Goal: Information Seeking & Learning: Learn about a topic

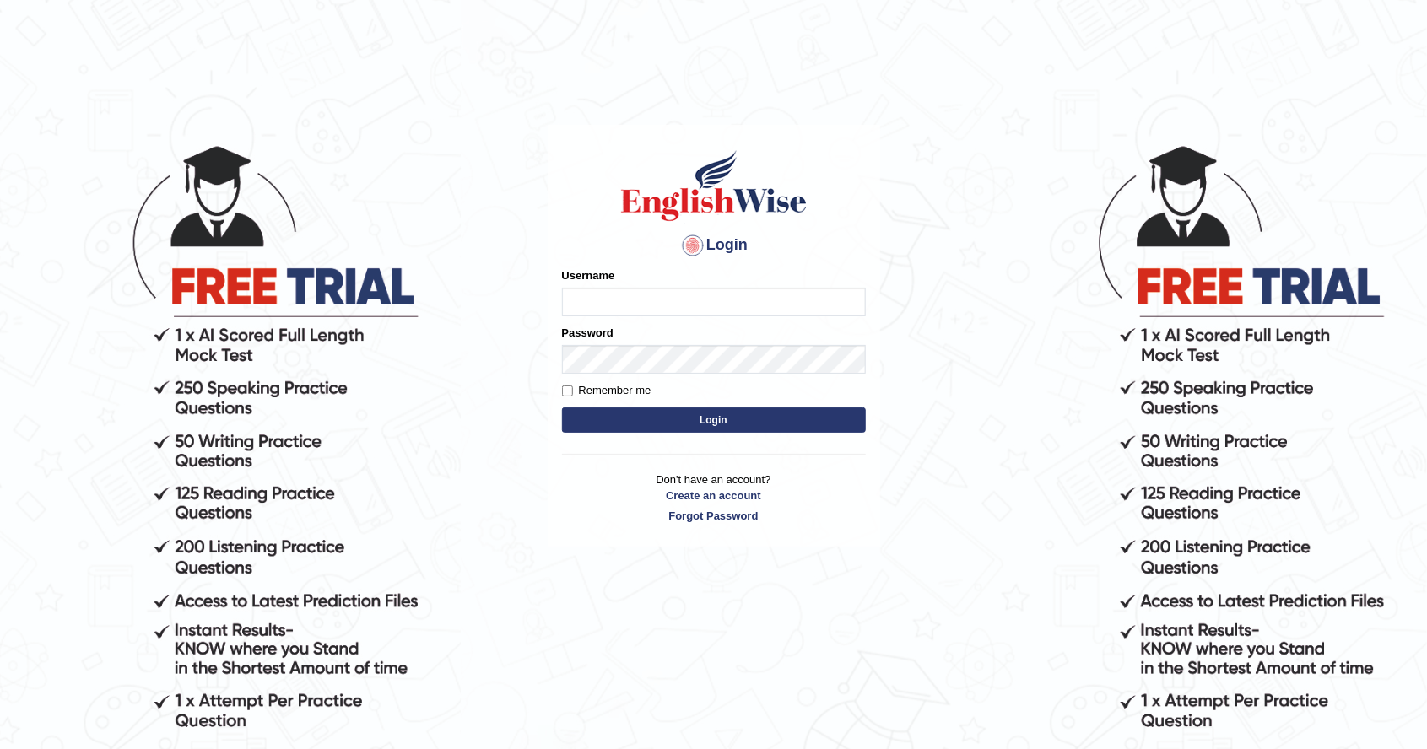
click at [721, 302] on input "Username" at bounding box center [714, 302] width 304 height 29
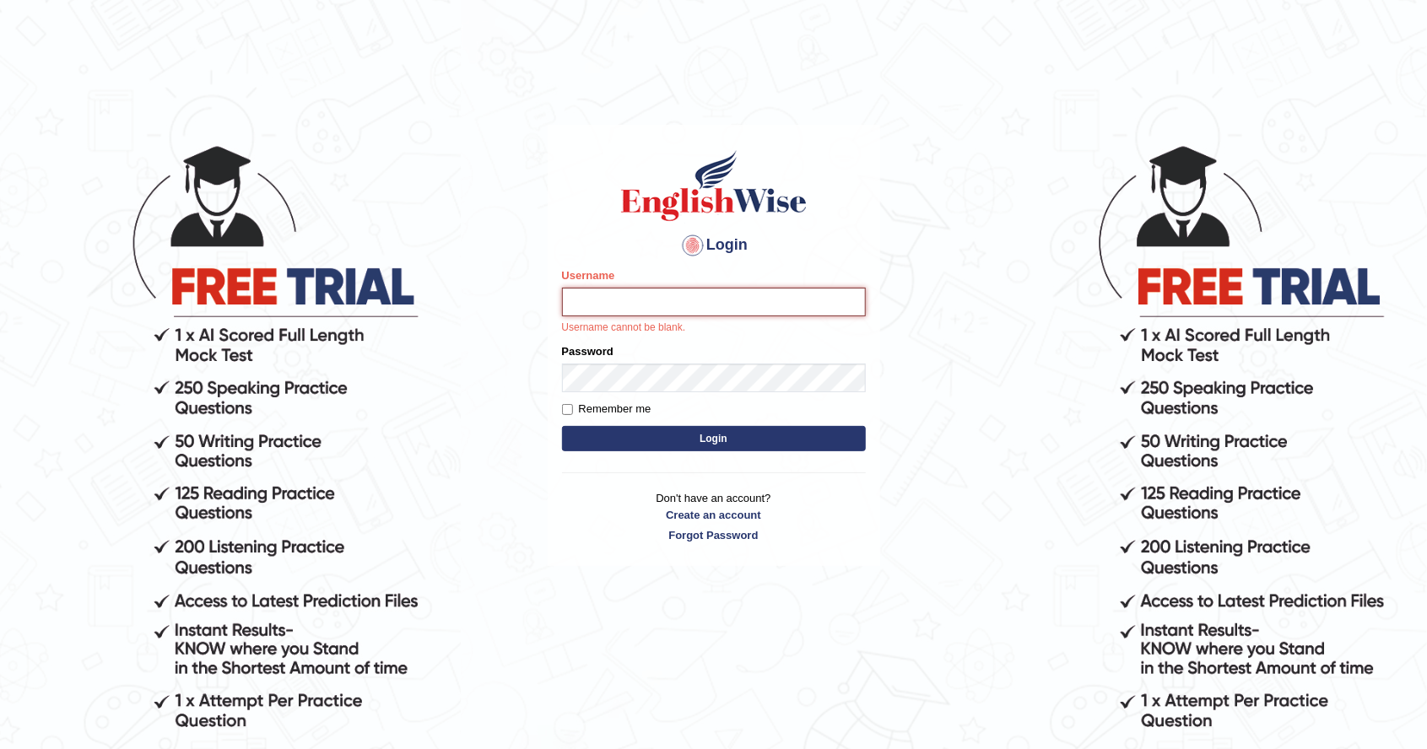
type input "rodel4321"
click at [562, 426] on button "Login" at bounding box center [714, 438] width 304 height 25
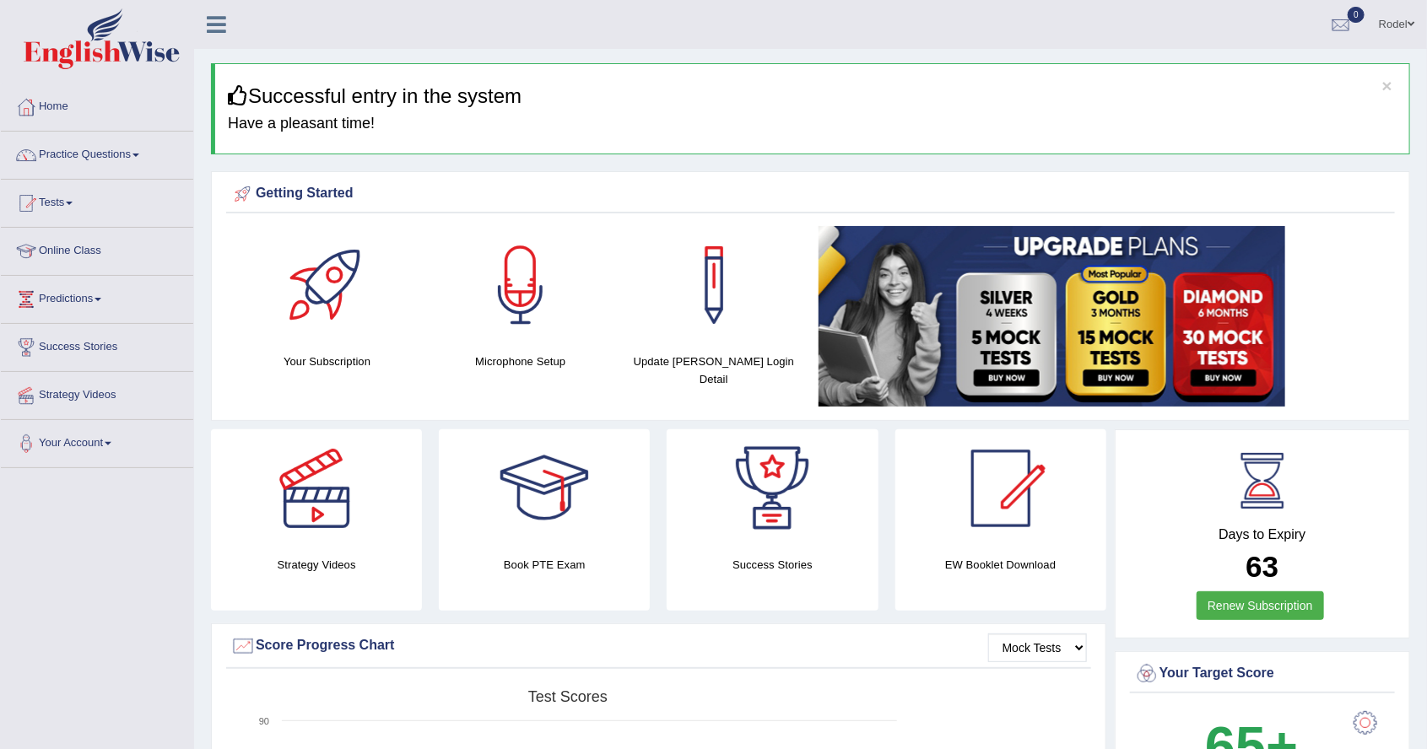
click at [105, 252] on link "Online Class" at bounding box center [97, 249] width 192 height 42
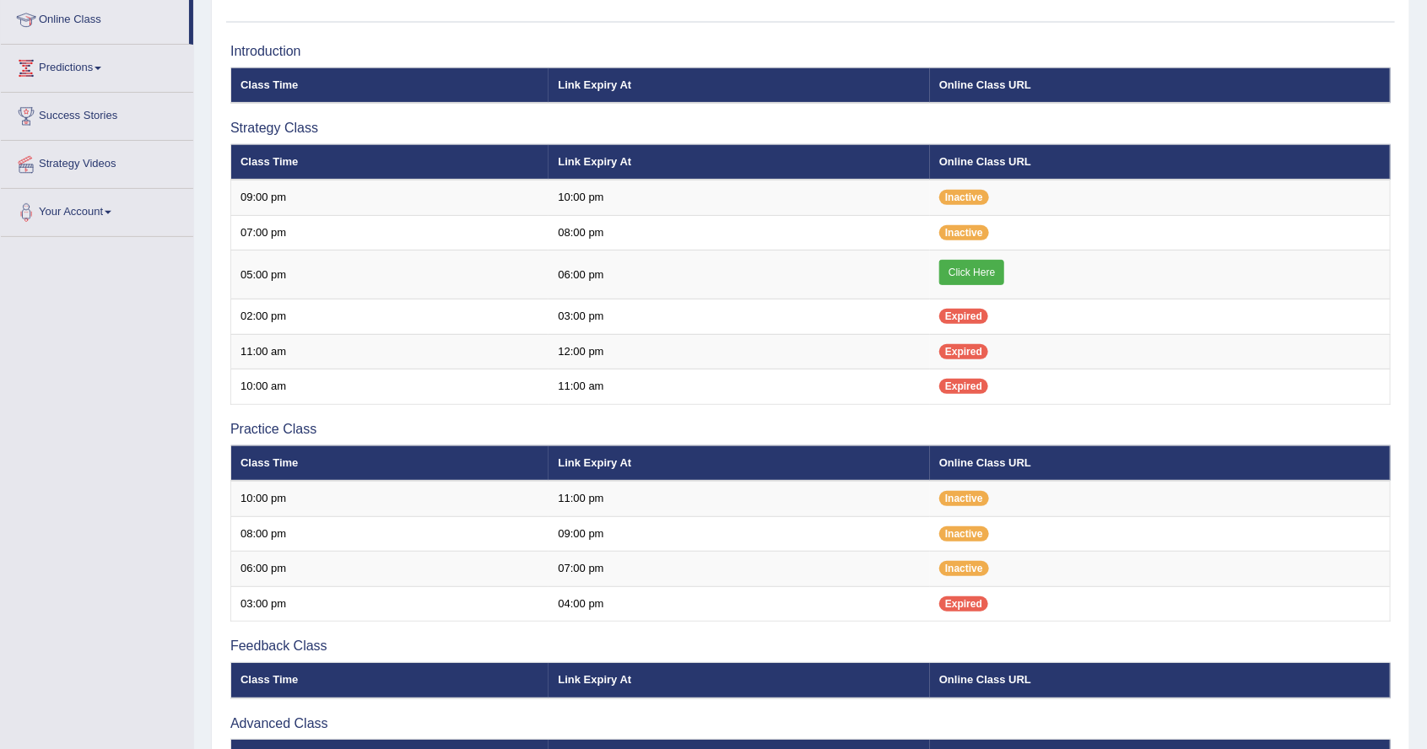
scroll to position [238, 0]
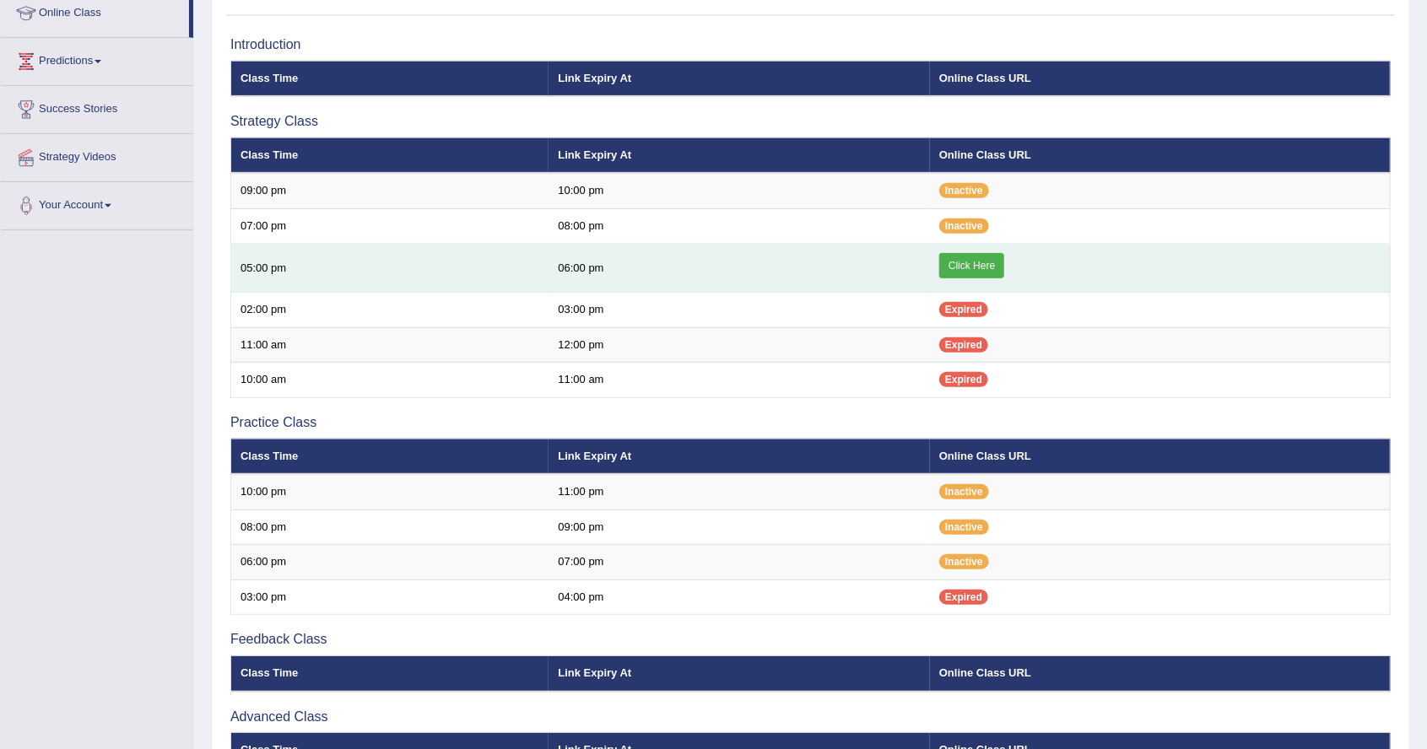
click at [966, 262] on link "Click Here" at bounding box center [971, 265] width 65 height 25
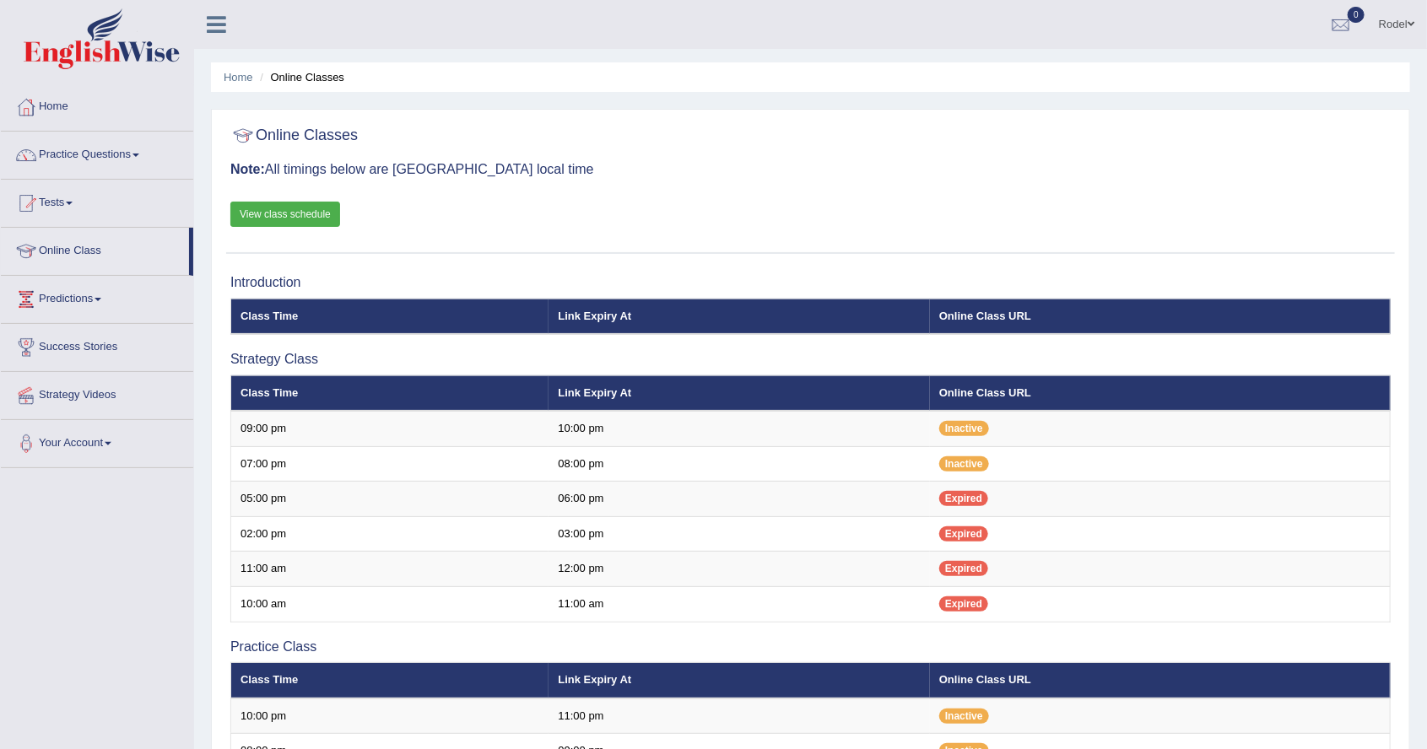
click at [248, 212] on link "View class schedule" at bounding box center [285, 214] width 110 height 25
click at [58, 210] on link "Tests" at bounding box center [97, 201] width 192 height 42
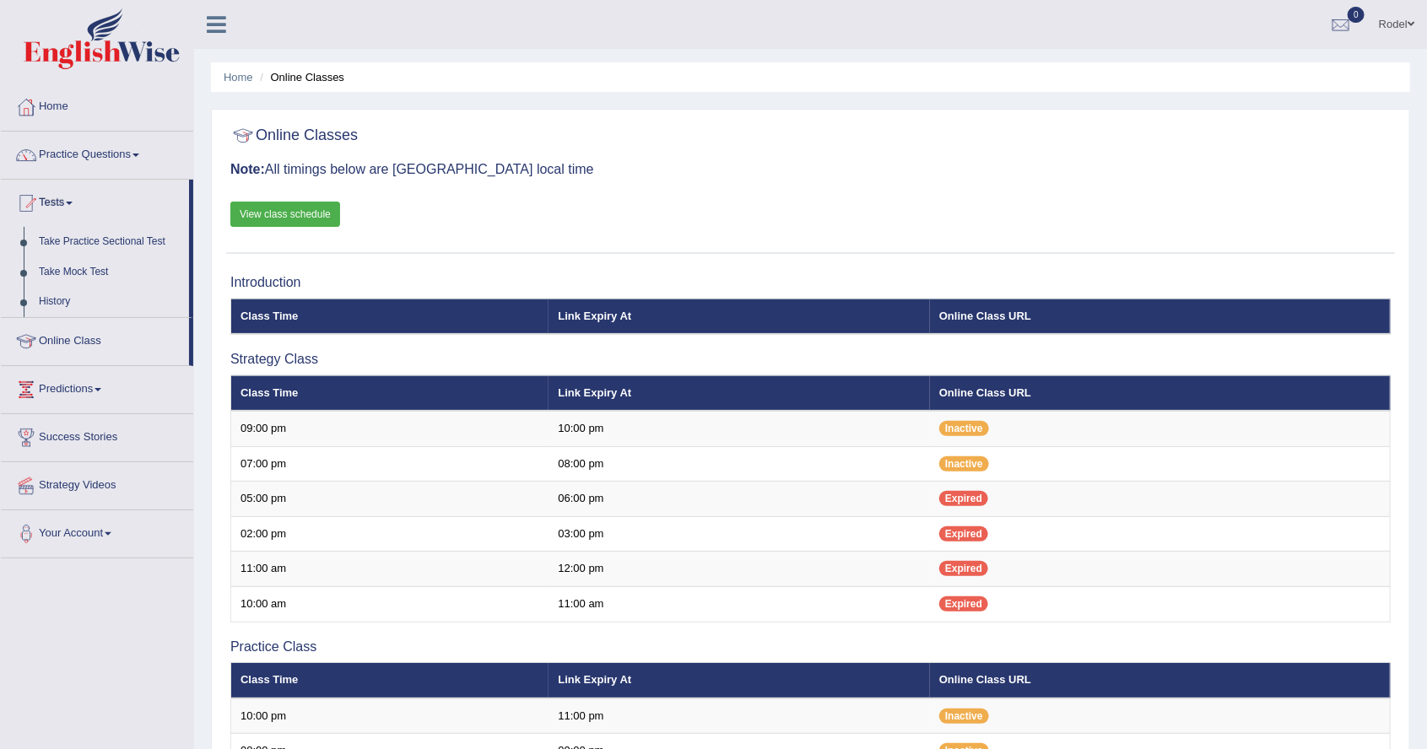
click at [58, 235] on div at bounding box center [713, 374] width 1427 height 749
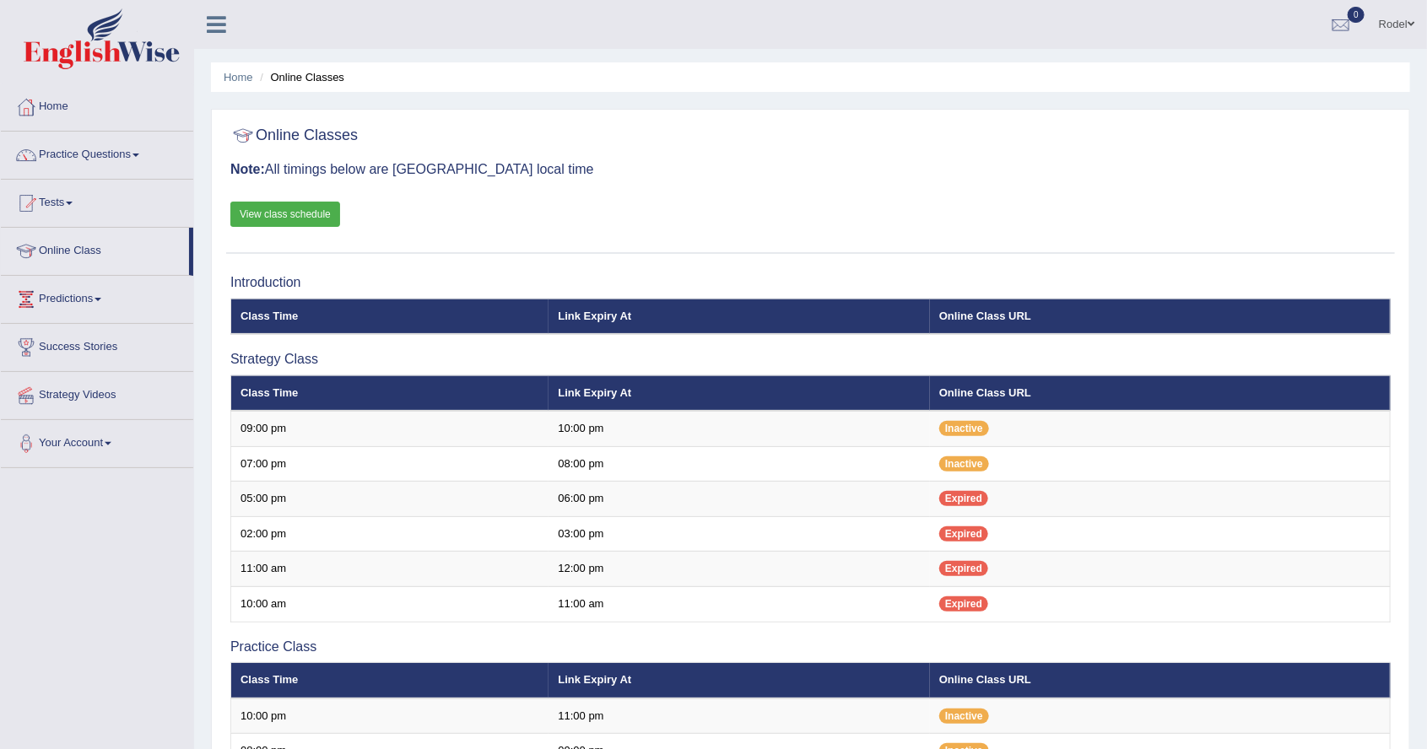
click at [62, 203] on link "Tests" at bounding box center [97, 201] width 192 height 42
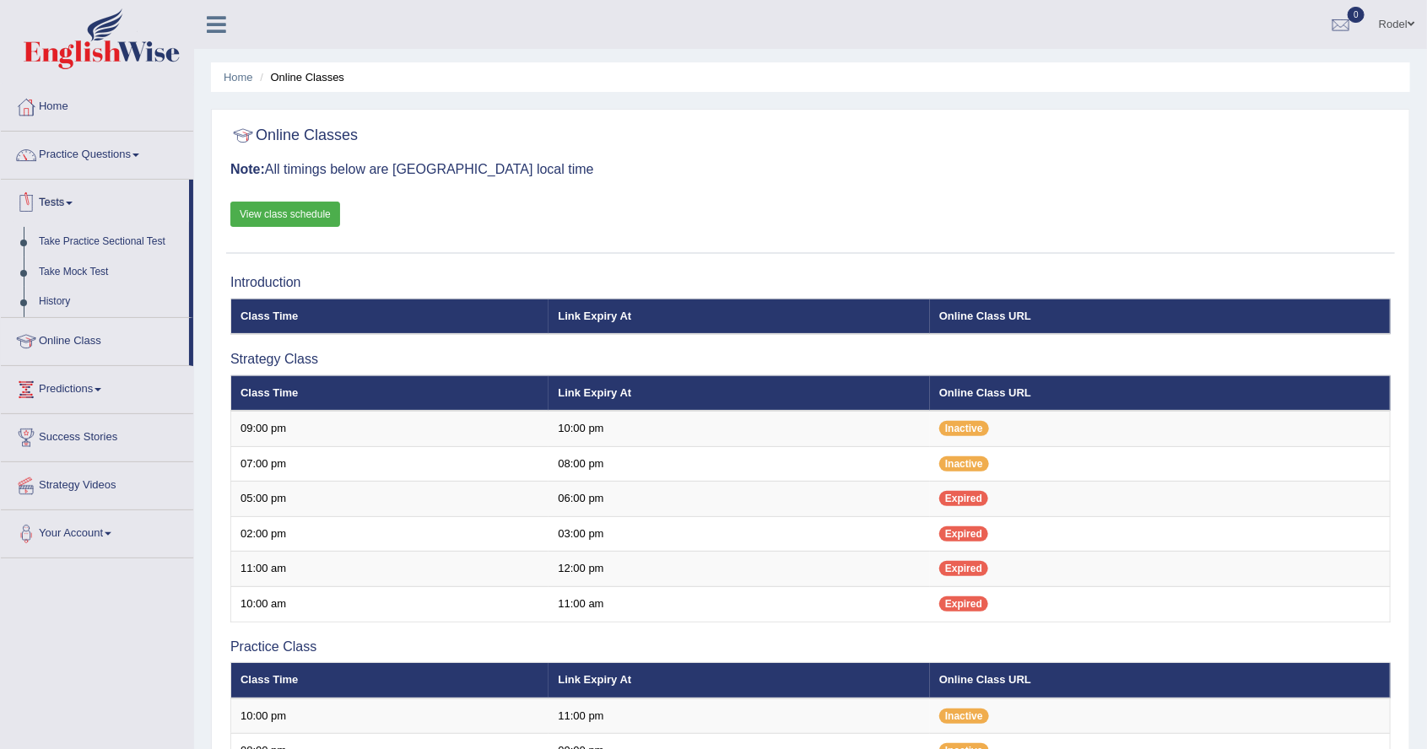
click at [71, 244] on div at bounding box center [713, 374] width 1427 height 749
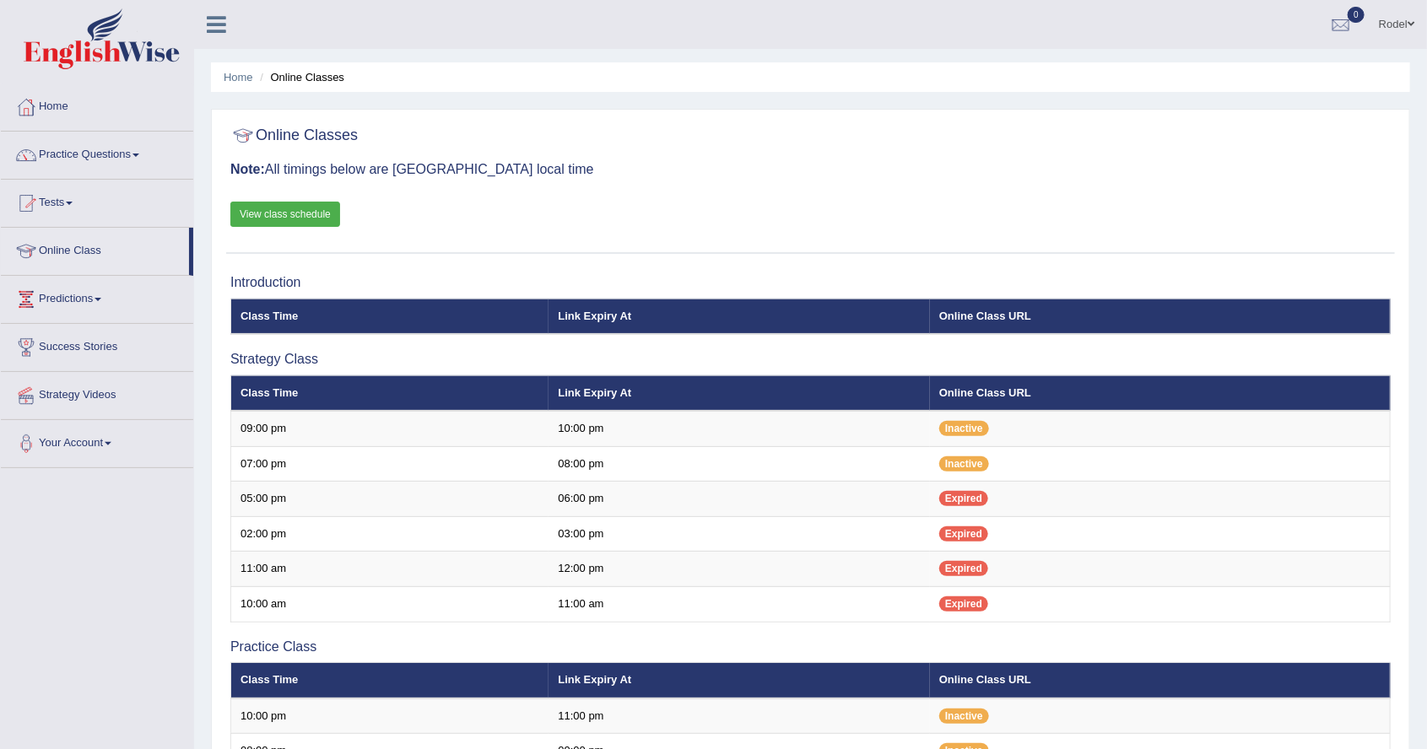
click at [47, 208] on link "Tests" at bounding box center [97, 201] width 192 height 42
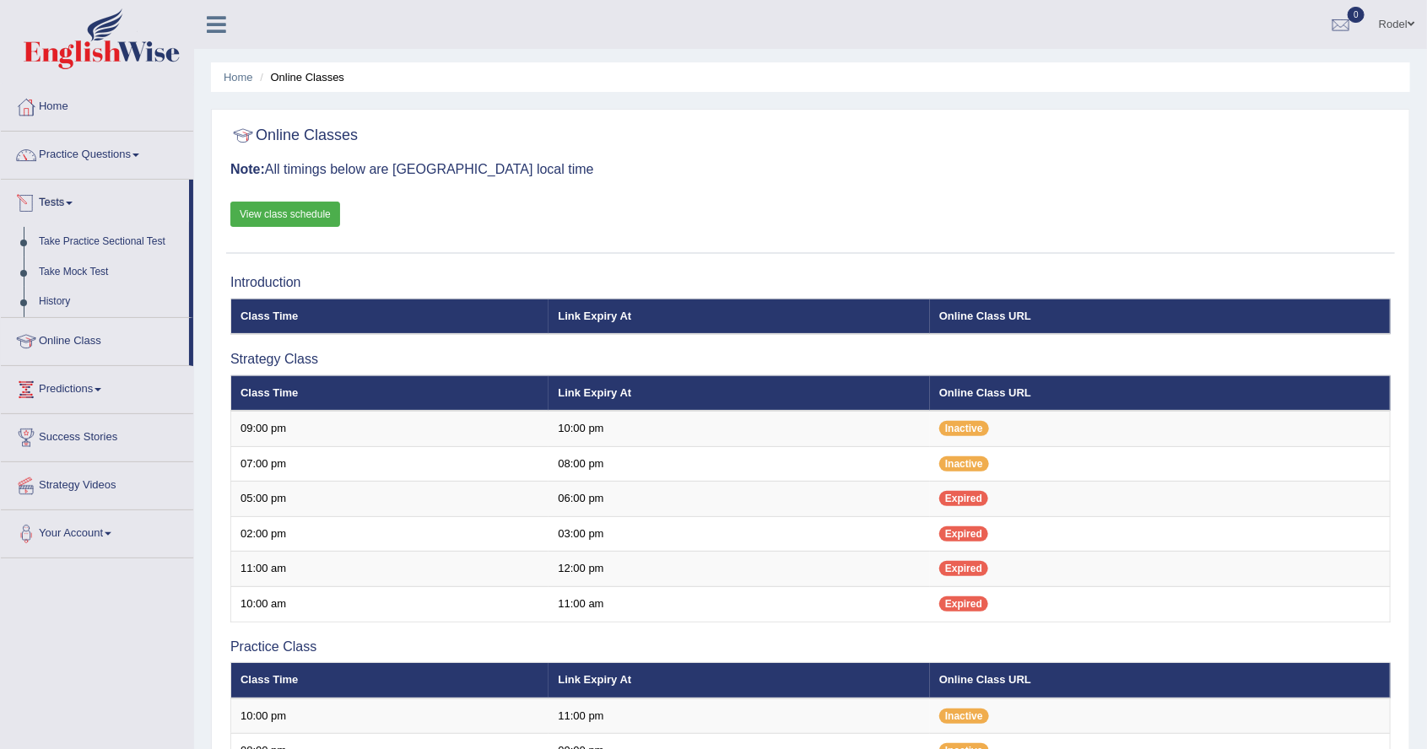
click at [51, 268] on div at bounding box center [713, 374] width 1427 height 749
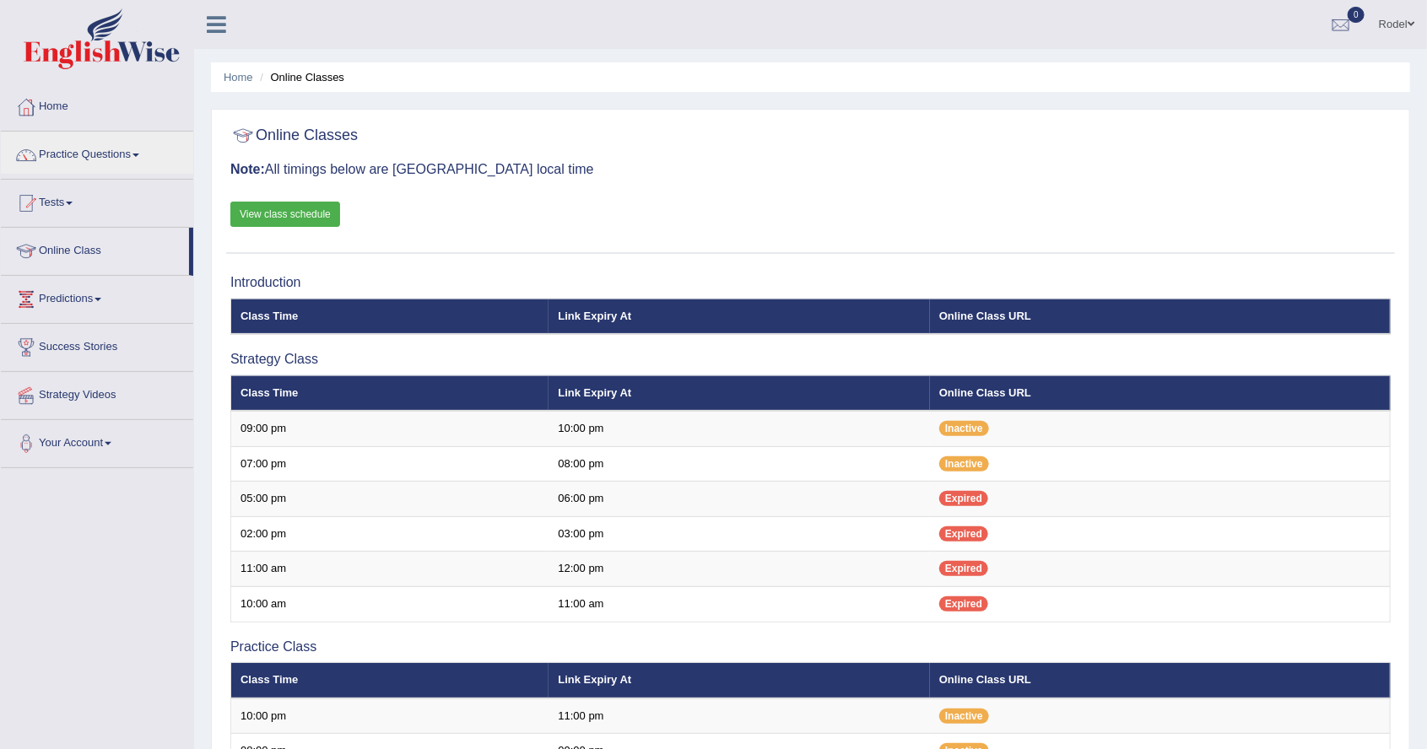
click at [68, 160] on div at bounding box center [713, 374] width 1427 height 749
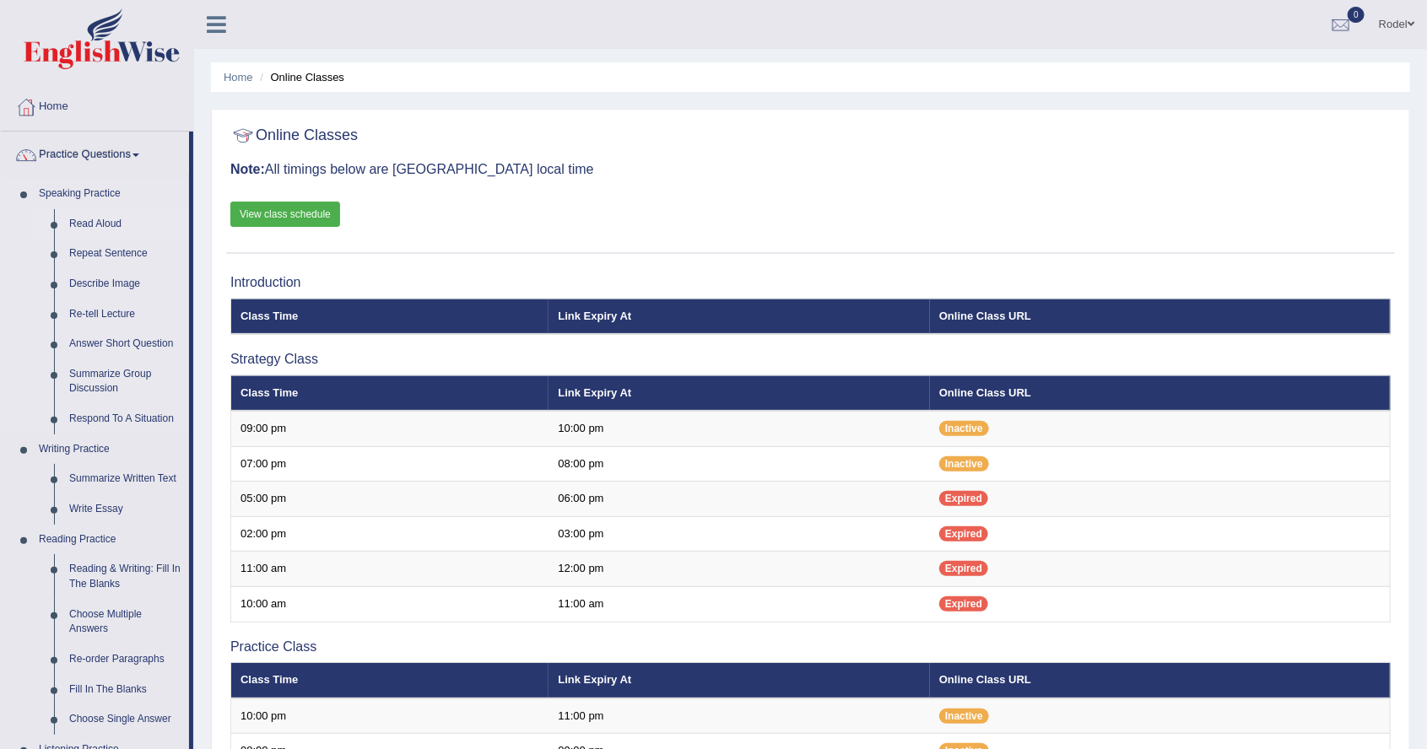
click at [87, 220] on link "Read Aloud" at bounding box center [125, 224] width 127 height 30
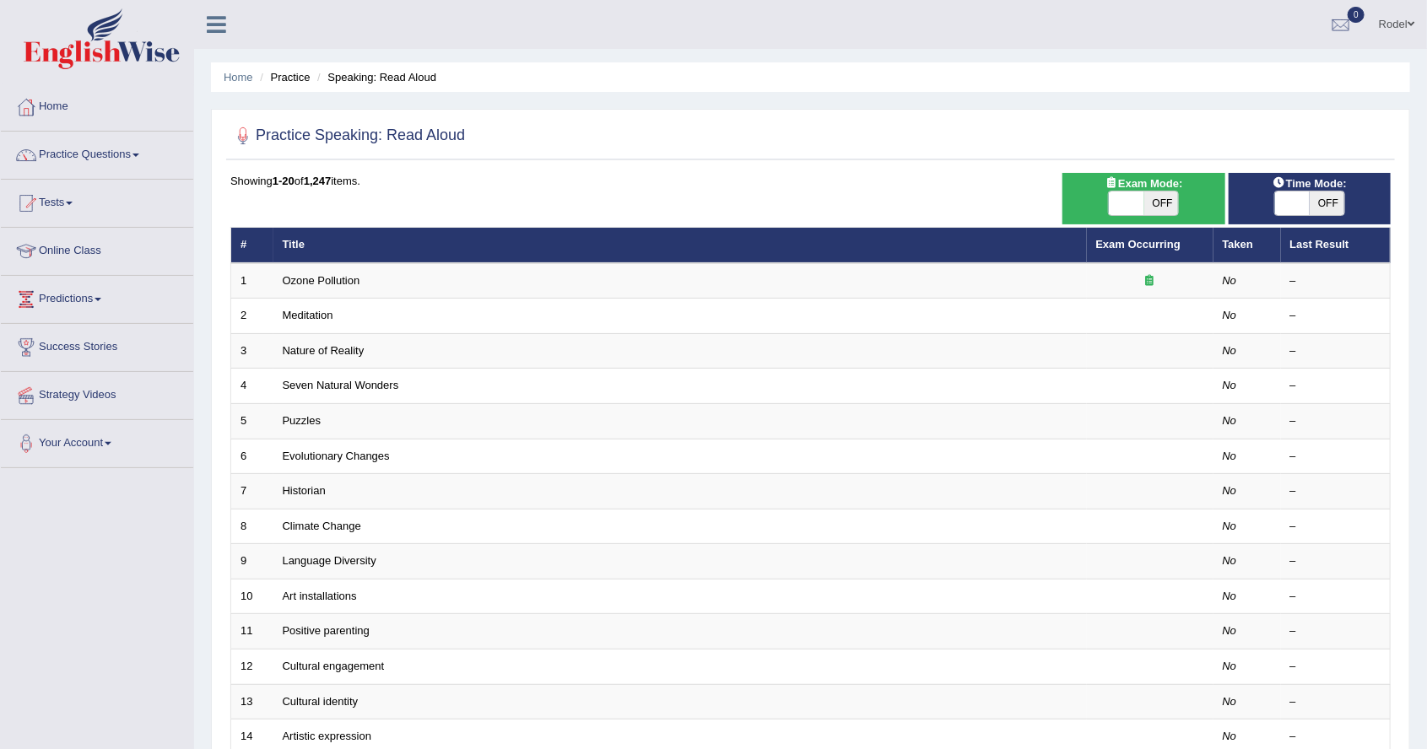
click at [1325, 196] on span "OFF" at bounding box center [1327, 204] width 35 height 24
checkbox input "true"
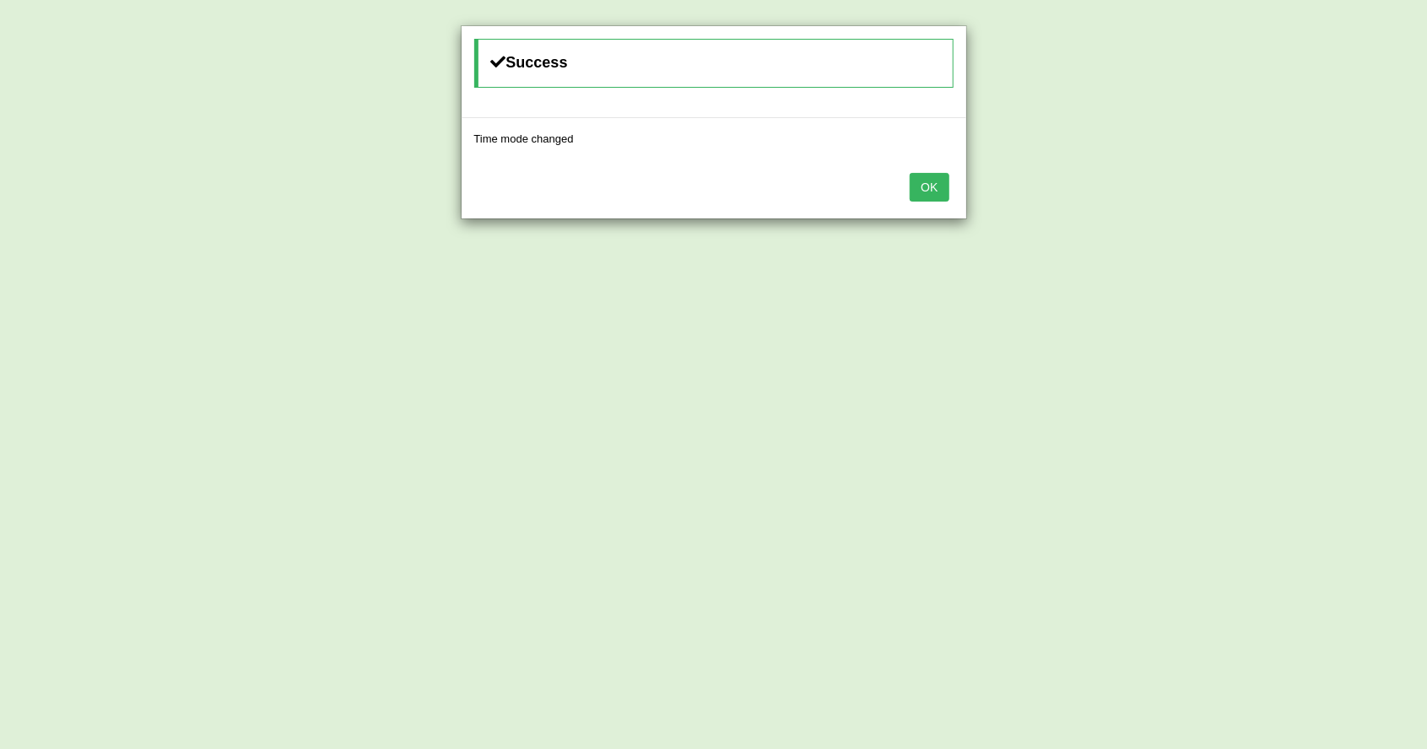
click at [935, 189] on button "OK" at bounding box center [929, 187] width 39 height 29
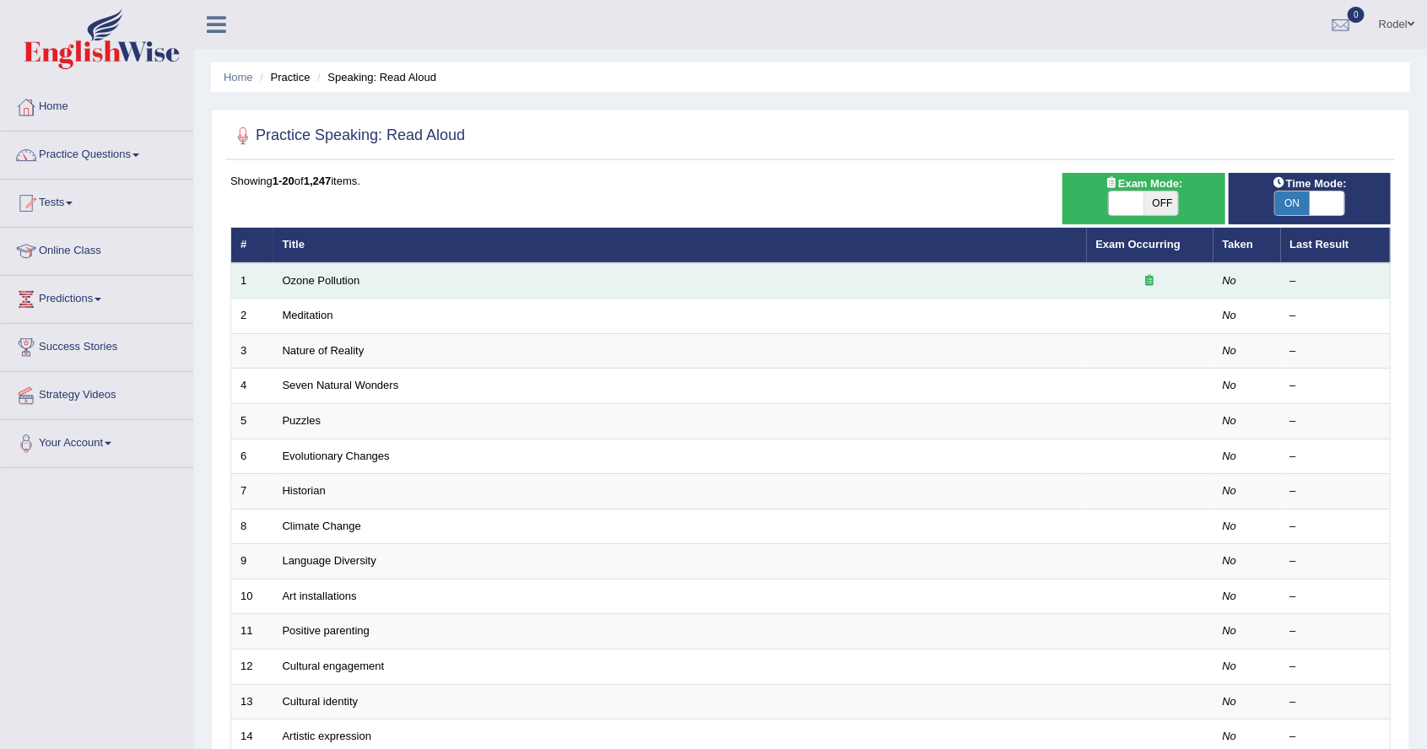
click at [523, 285] on td "Ozone Pollution" at bounding box center [680, 280] width 814 height 35
click at [336, 282] on link "Ozone Pollution" at bounding box center [322, 280] width 78 height 13
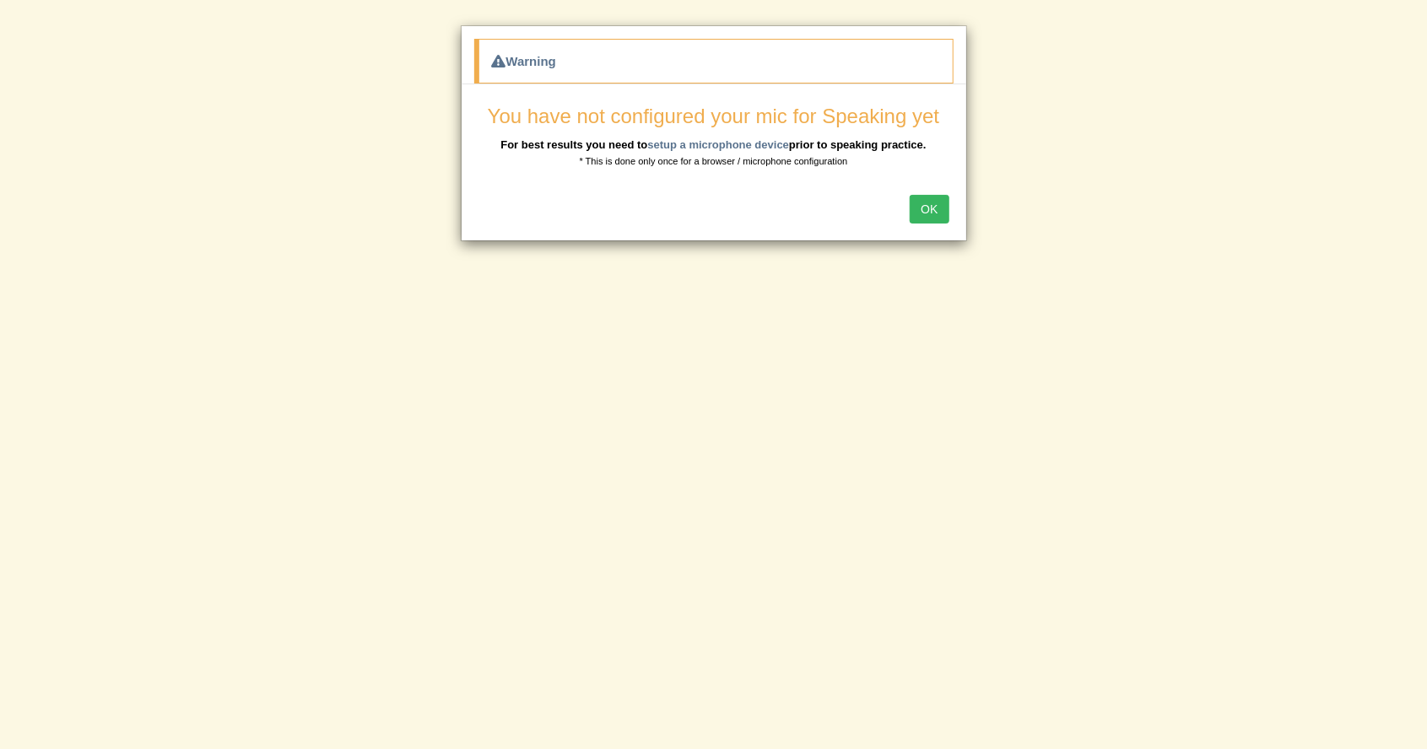
click at [928, 202] on button "OK" at bounding box center [929, 209] width 39 height 29
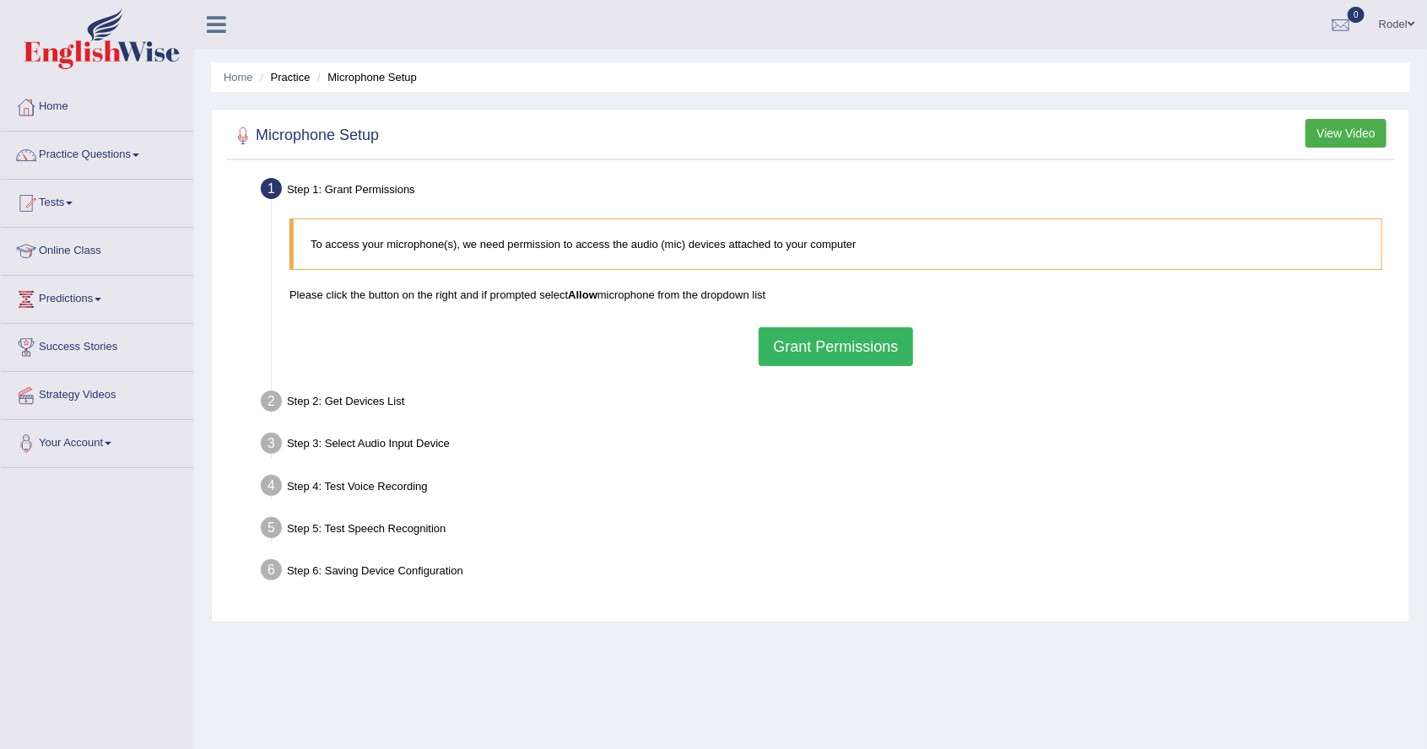
click at [817, 351] on button "Grant Permissions" at bounding box center [836, 346] width 154 height 39
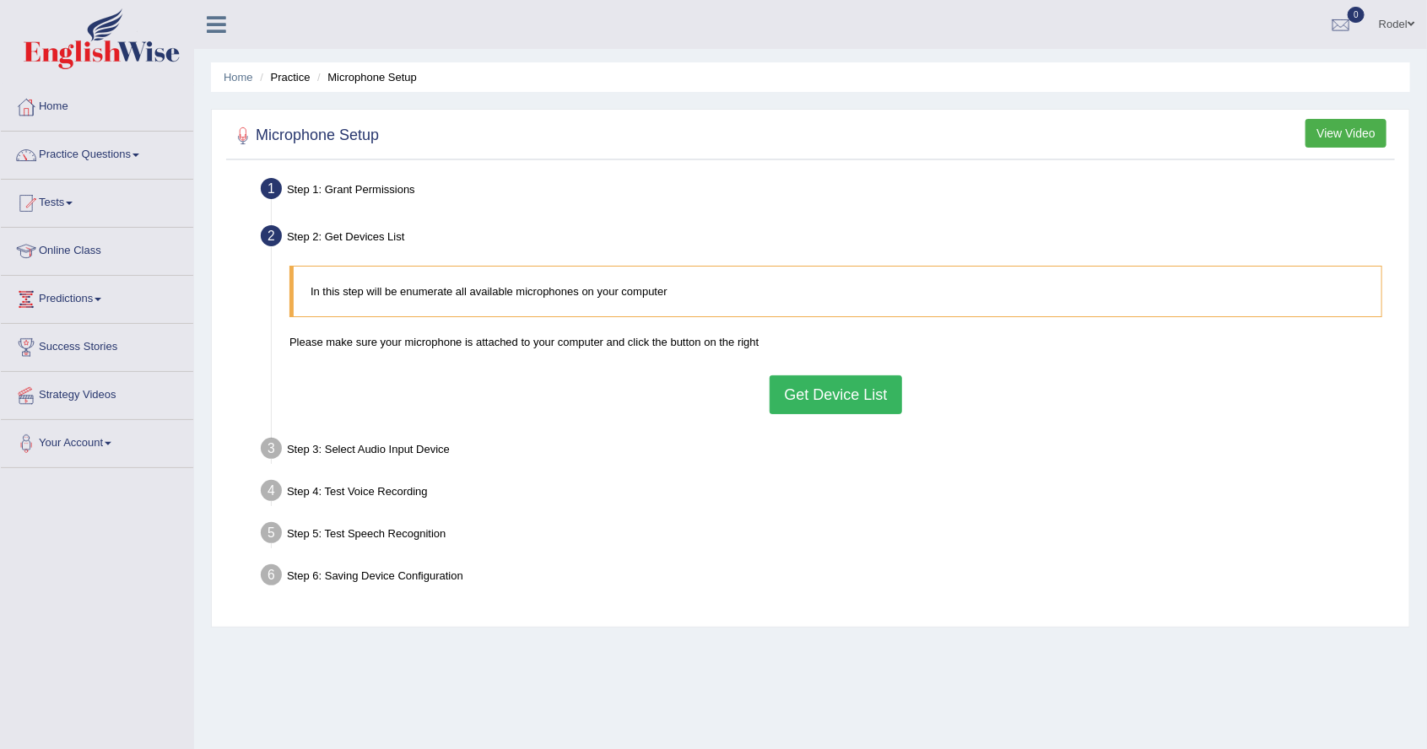
click at [798, 400] on button "Get Device List" at bounding box center [836, 395] width 132 height 39
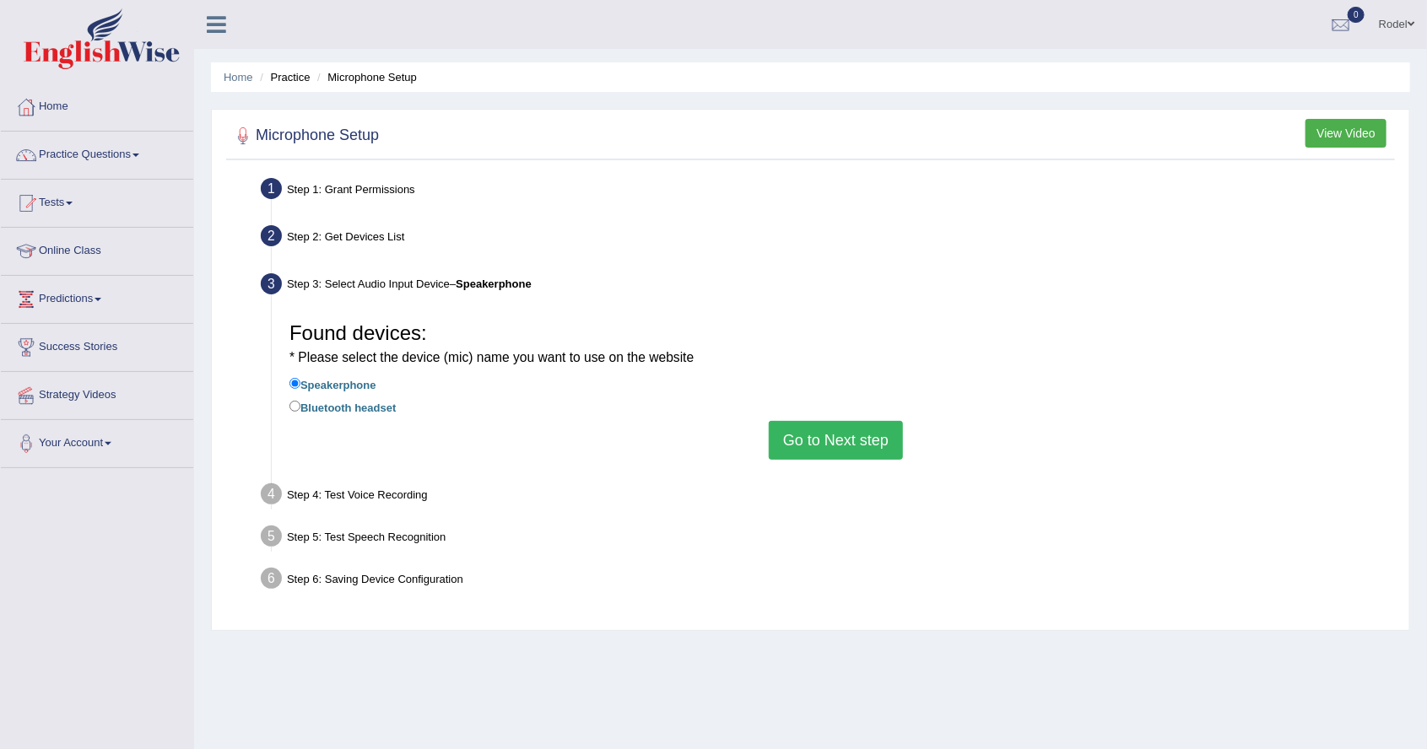
click at [373, 416] on label "Bluetooth headset" at bounding box center [342, 407] width 106 height 19
click at [300, 412] on input "Bluetooth headset" at bounding box center [294, 406] width 11 height 11
radio input "true"
click at [819, 444] on button "Go to Next step" at bounding box center [836, 440] width 134 height 39
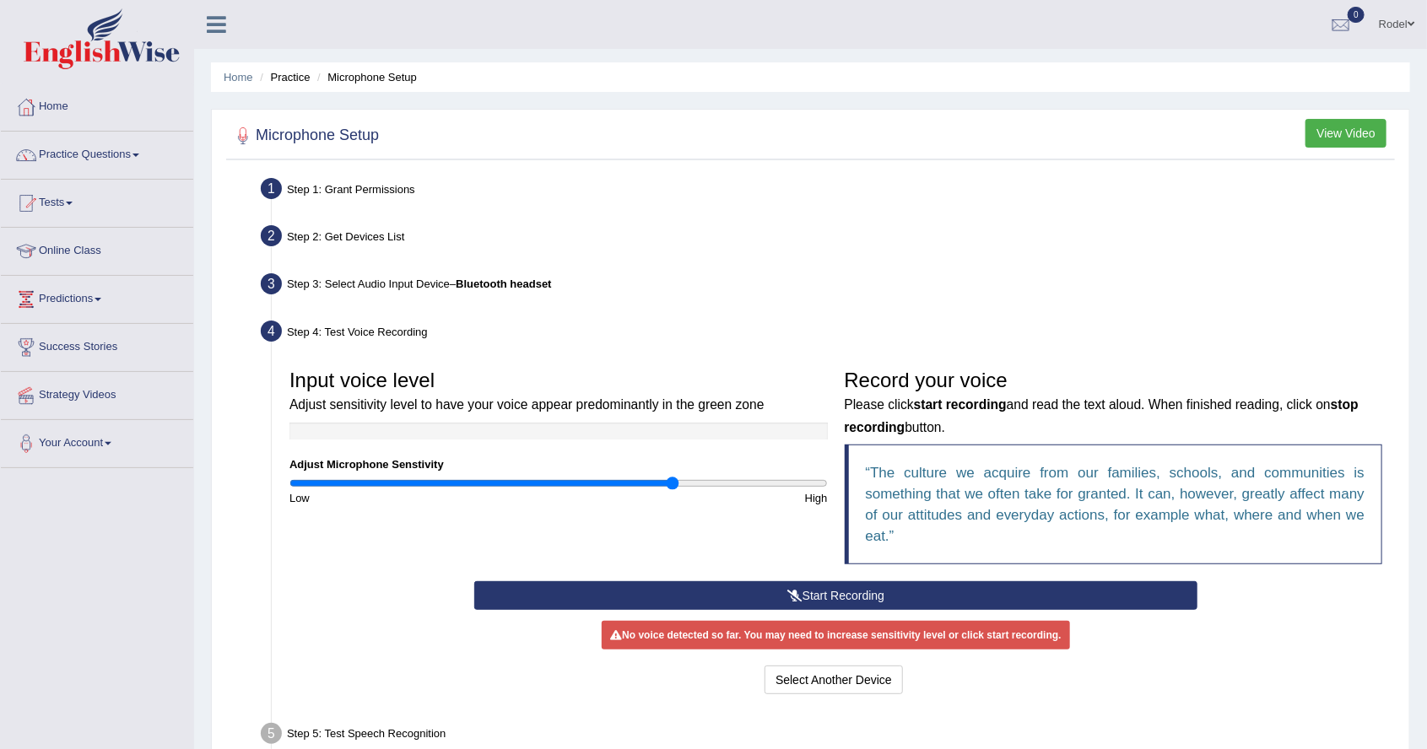
type input "1.44"
click at [596, 588] on button "Start Recording" at bounding box center [835, 596] width 723 height 29
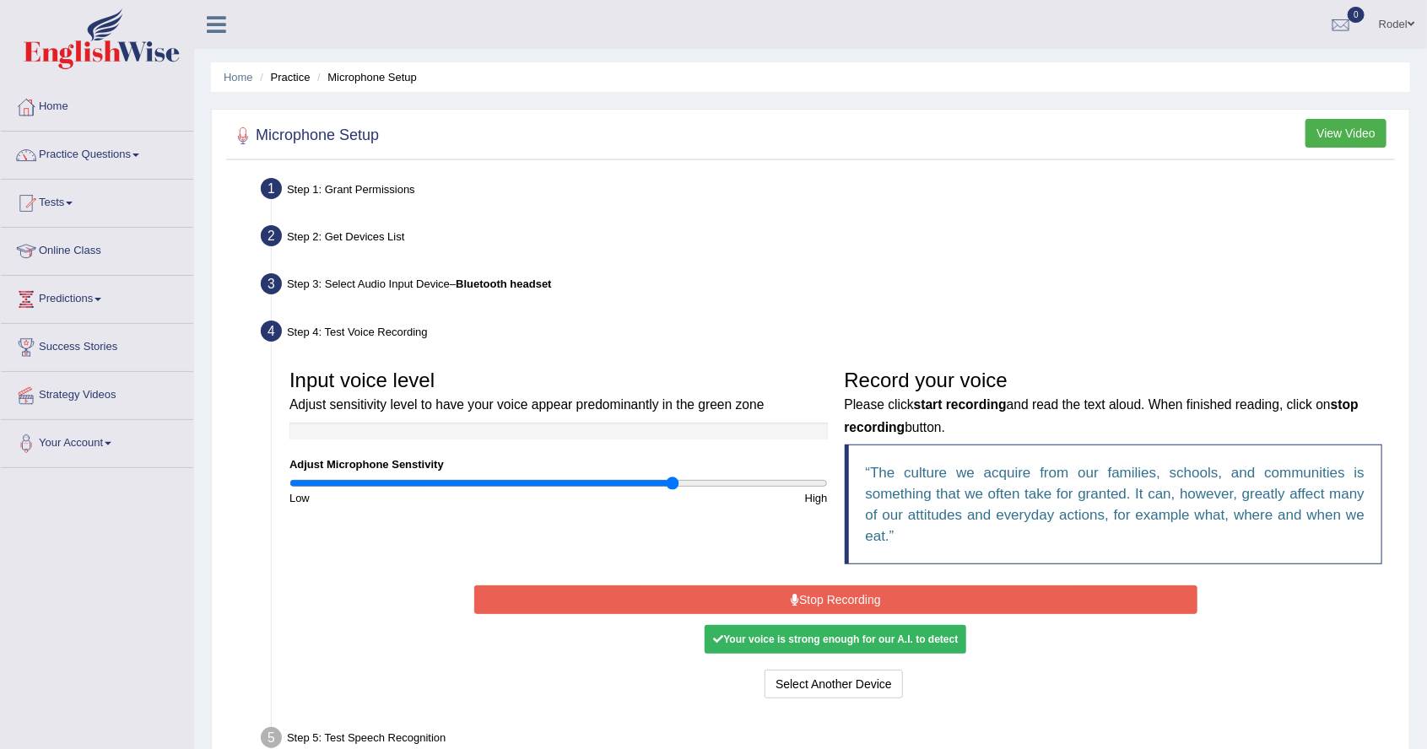
click at [759, 604] on button "Stop Recording" at bounding box center [835, 600] width 723 height 29
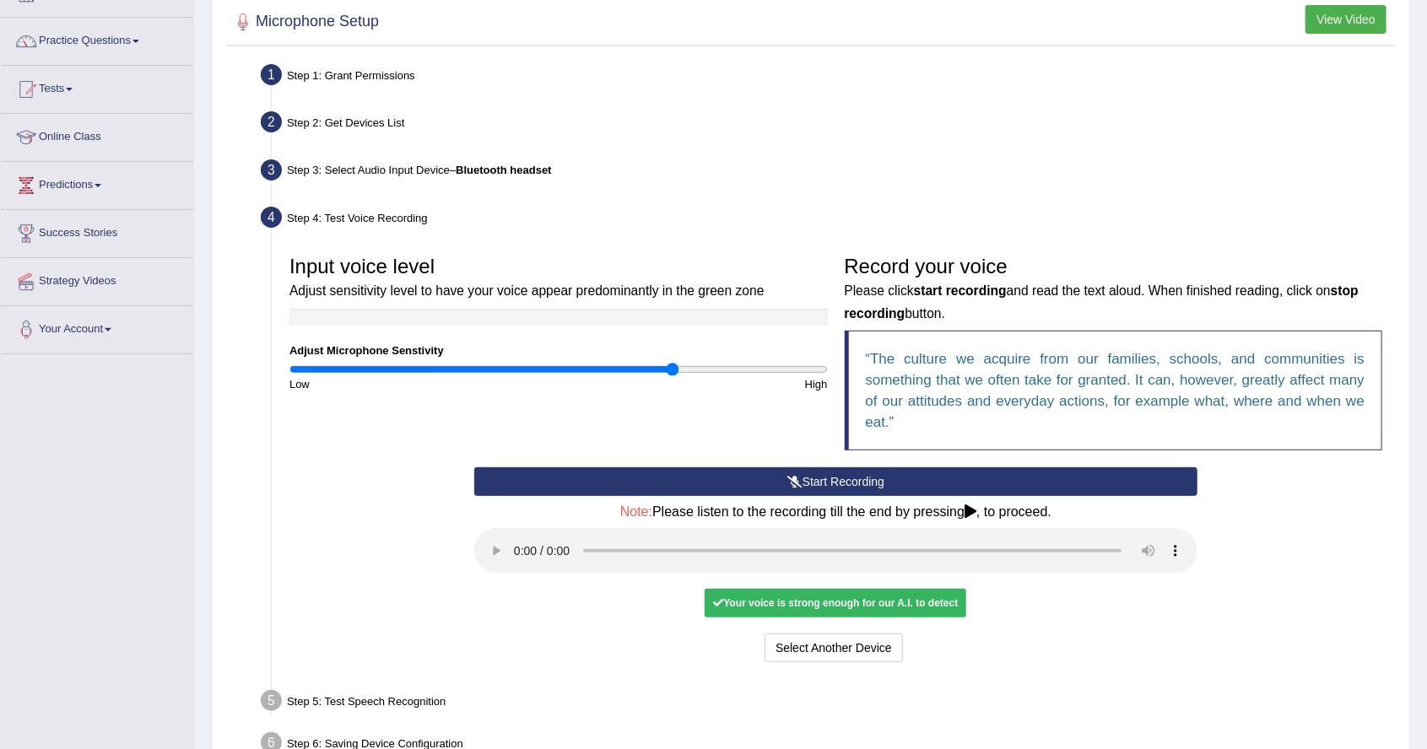
scroll to position [132, 0]
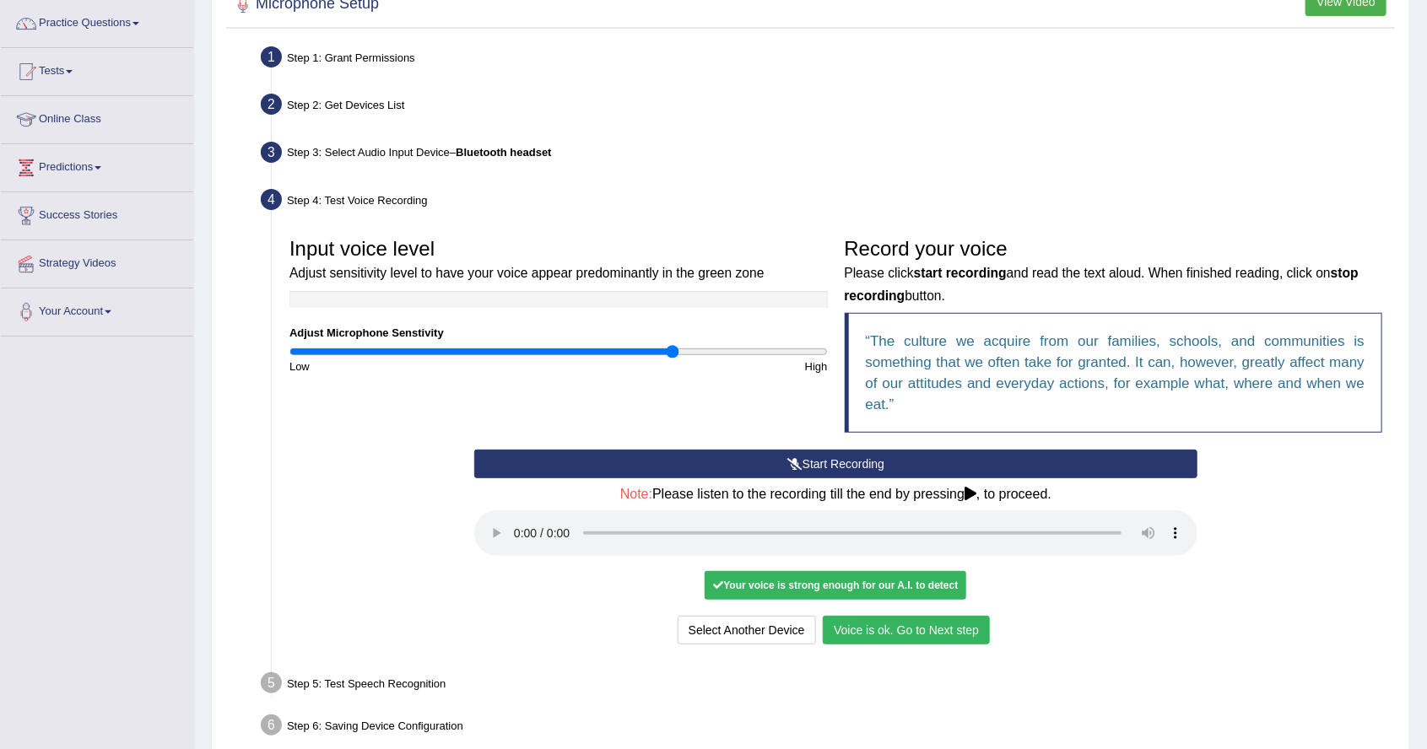
click at [923, 636] on button "Voice is ok. Go to Next step" at bounding box center [906, 630] width 167 height 29
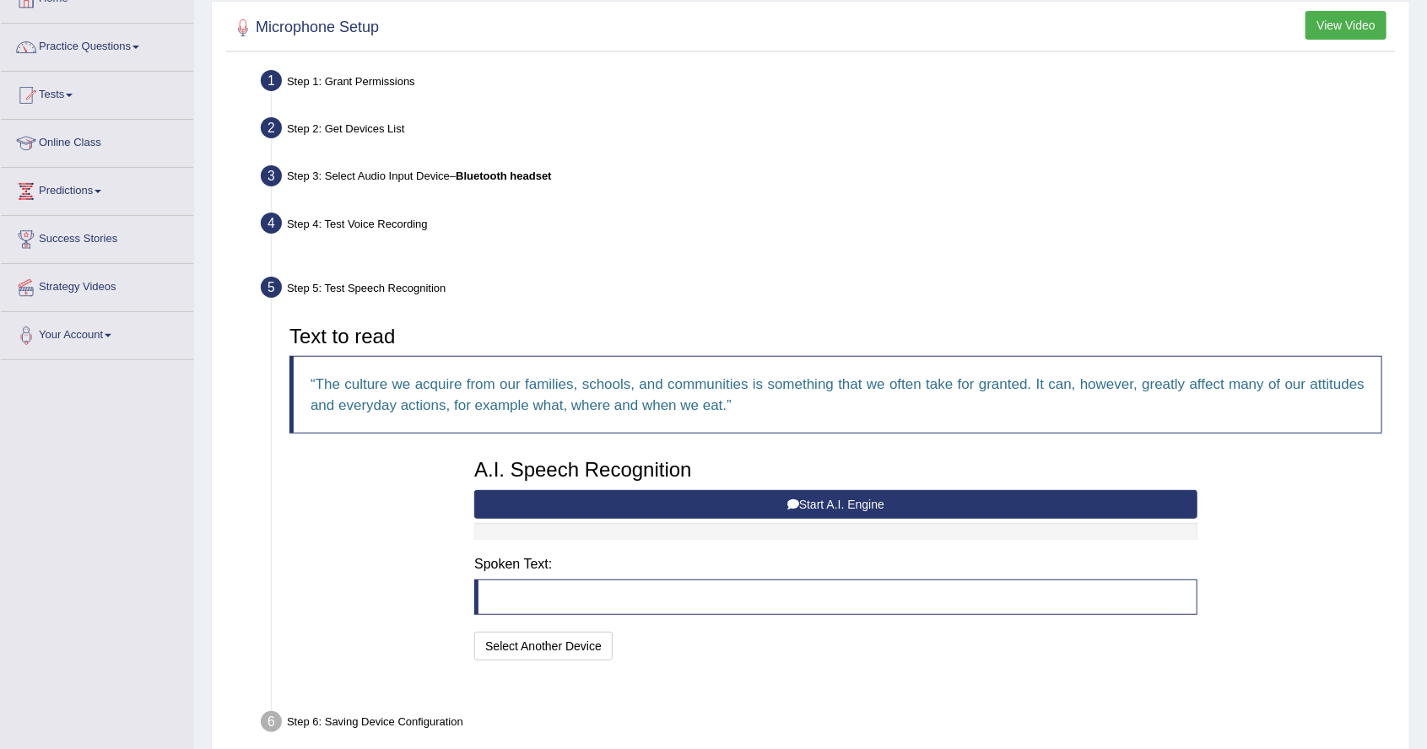
scroll to position [64, 0]
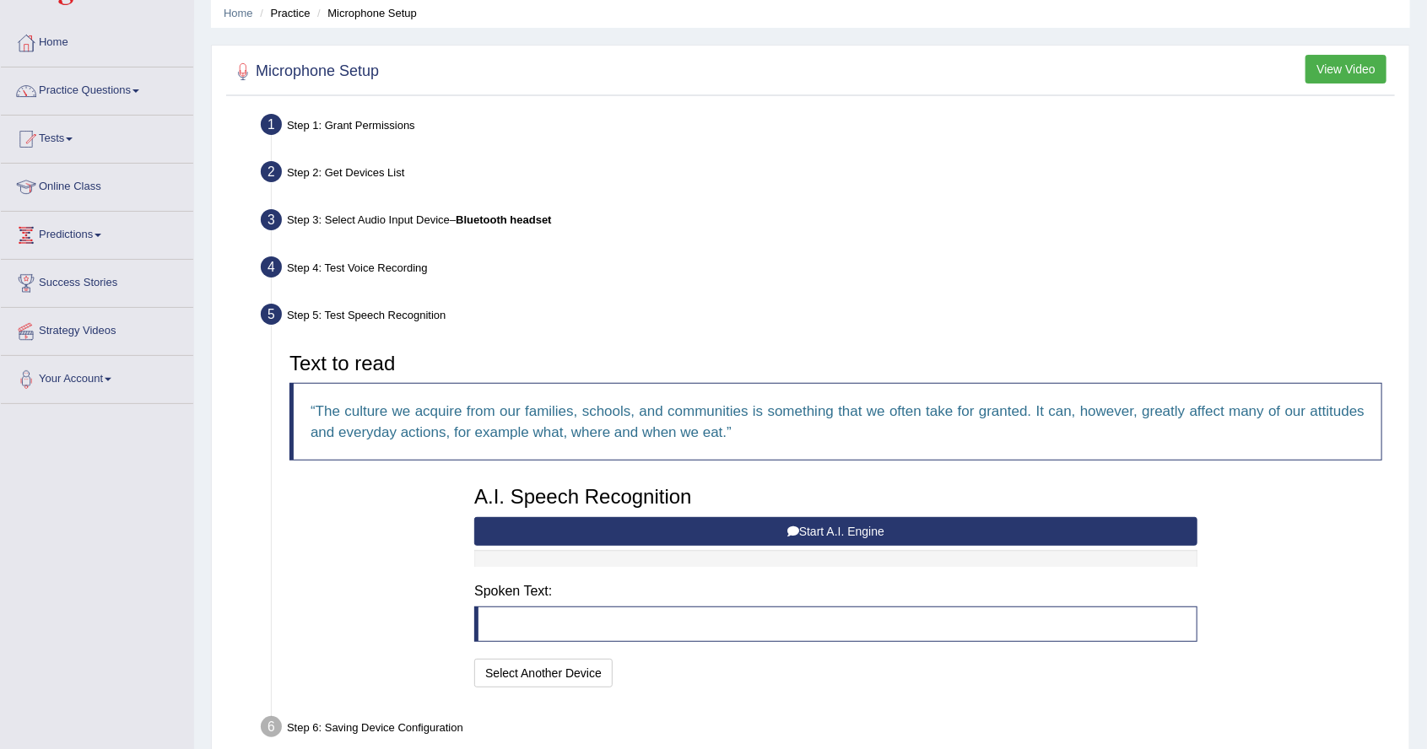
click at [903, 526] on button "Start A.I. Engine" at bounding box center [835, 531] width 723 height 29
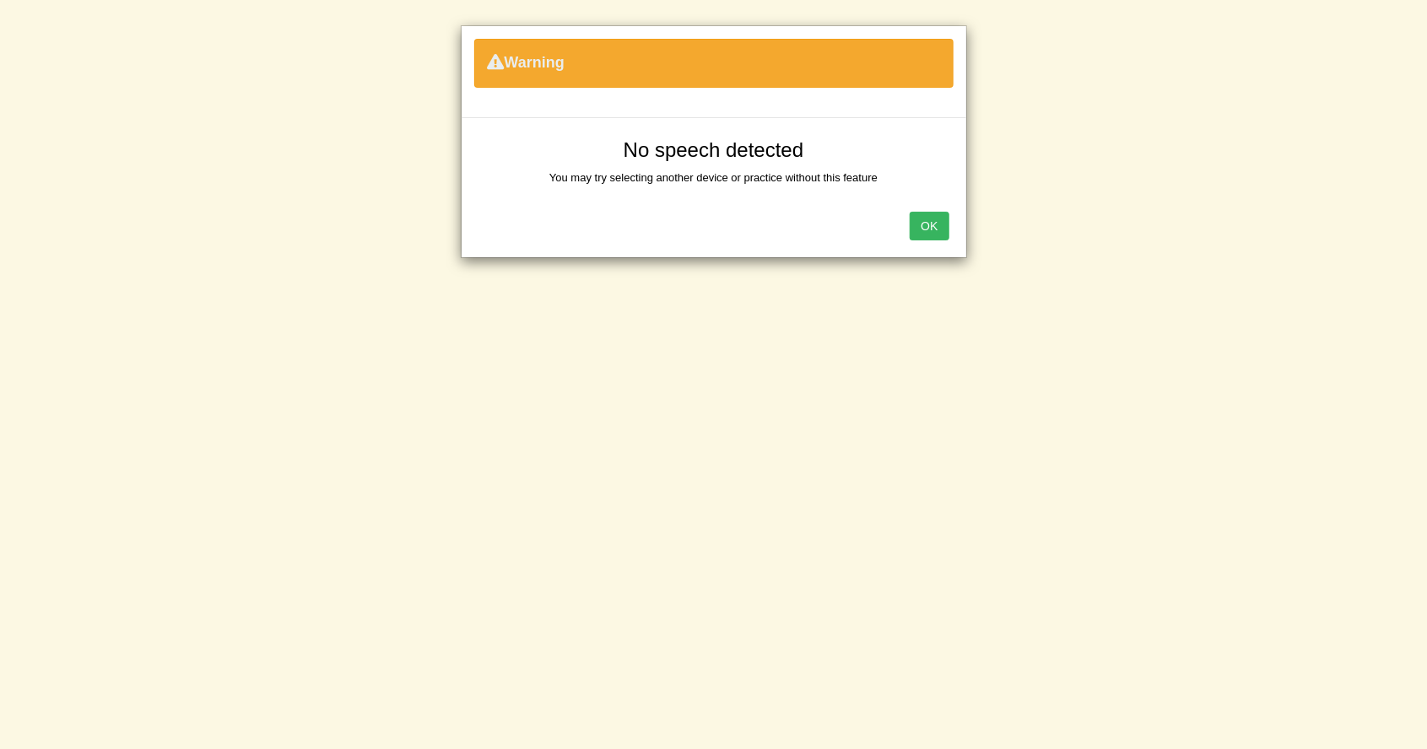
click at [917, 227] on button "OK" at bounding box center [929, 226] width 39 height 29
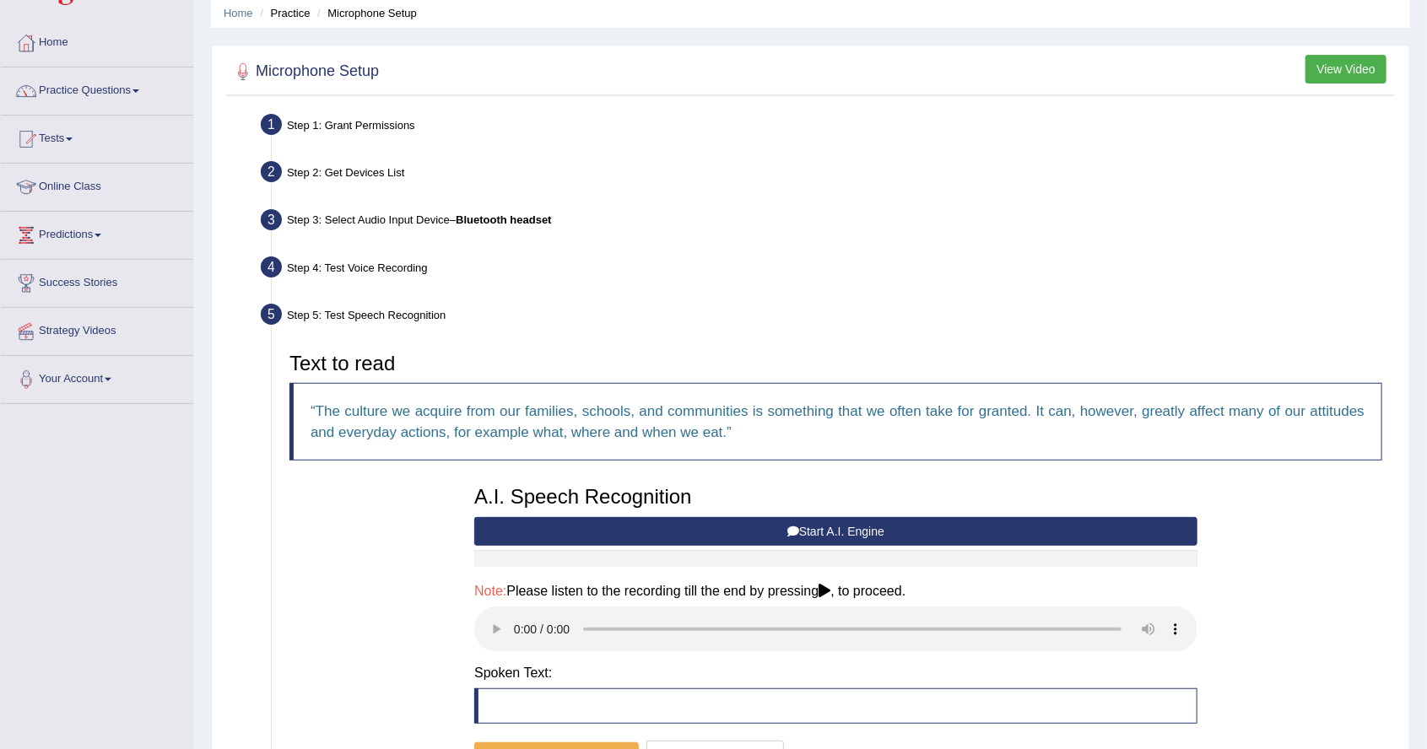
click at [895, 530] on button "Start A.I. Engine" at bounding box center [835, 531] width 723 height 29
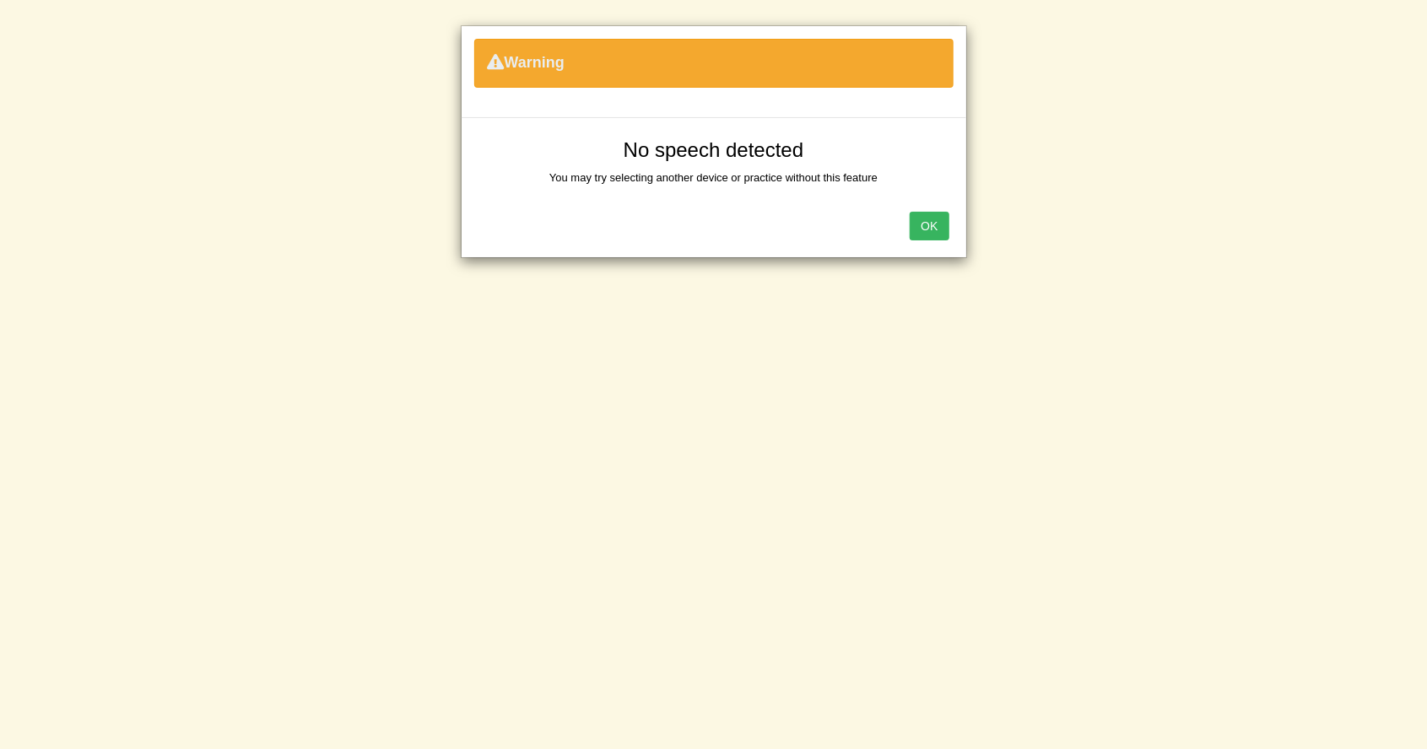
click at [936, 227] on button "OK" at bounding box center [929, 226] width 39 height 29
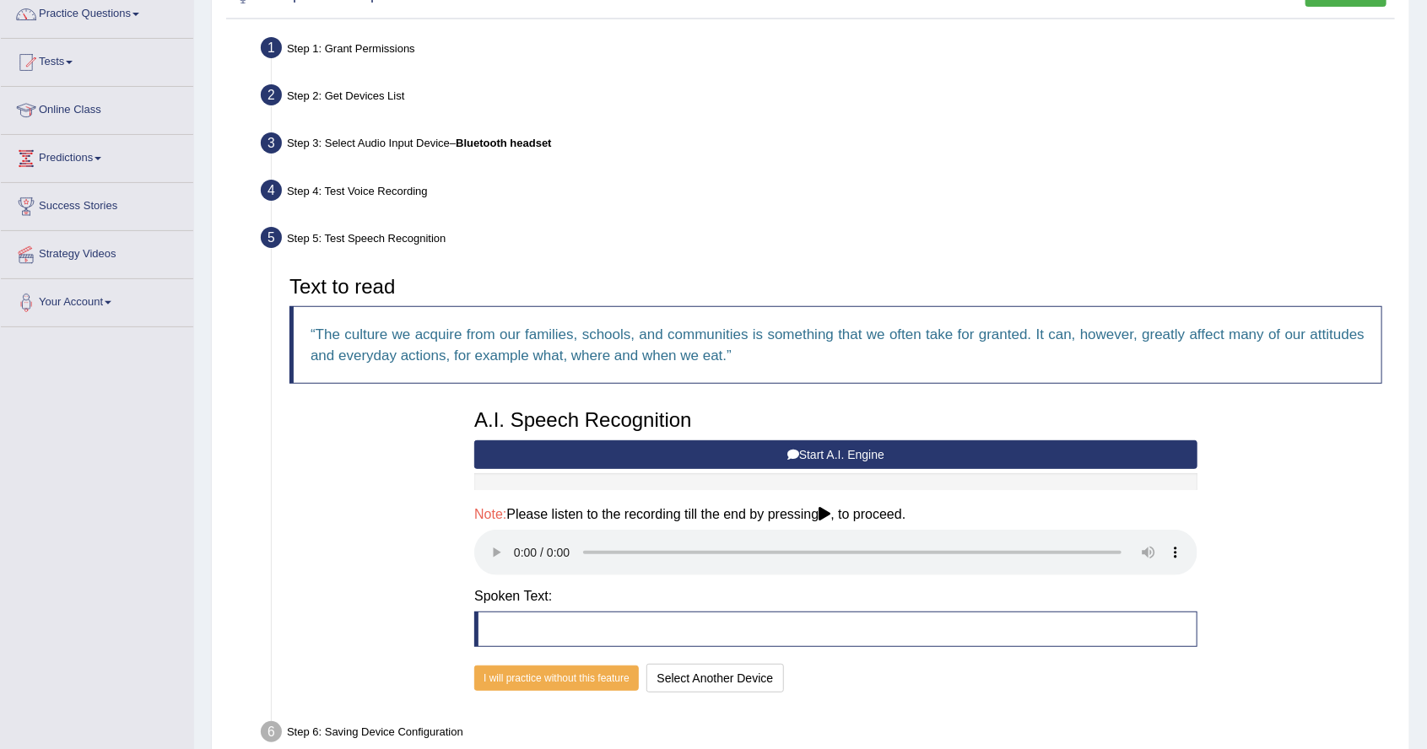
scroll to position [146, 0]
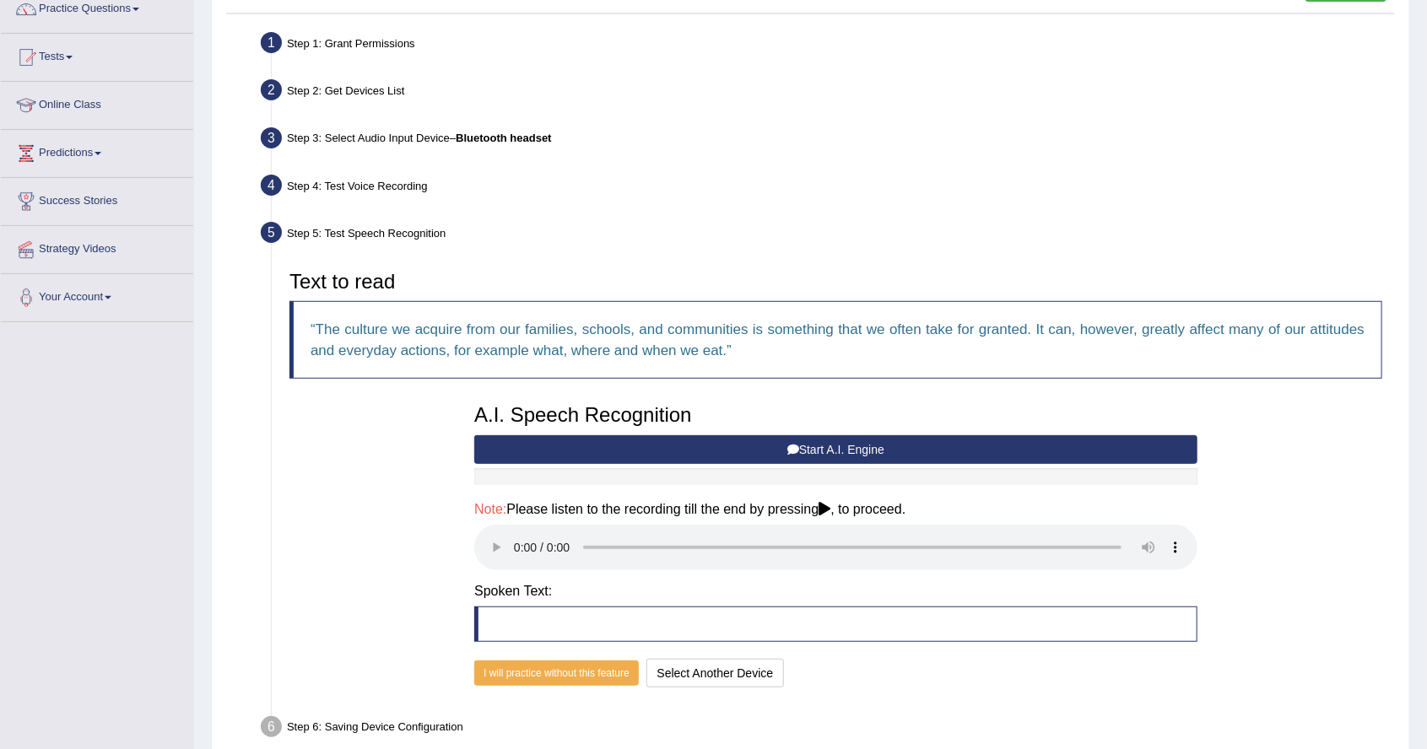
click at [387, 189] on div "Step 4: Test Voice Recording" at bounding box center [827, 188] width 1149 height 37
click at [322, 192] on div "Step 4: Test Voice Recording" at bounding box center [827, 188] width 1149 height 37
click at [360, 228] on div "Step 5: Test Speech Recognition" at bounding box center [827, 235] width 1149 height 37
click at [541, 673] on button "I will practice without this feature" at bounding box center [556, 673] width 165 height 25
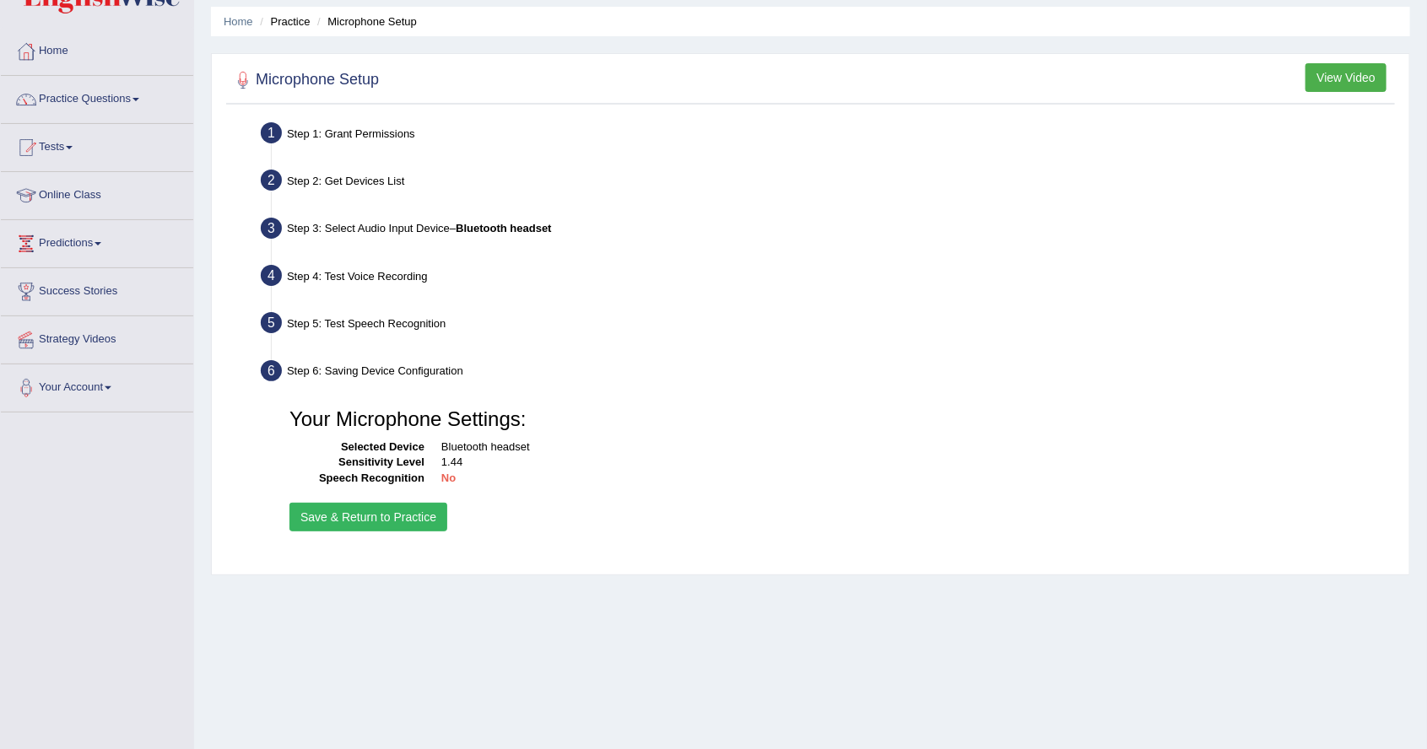
scroll to position [73, 0]
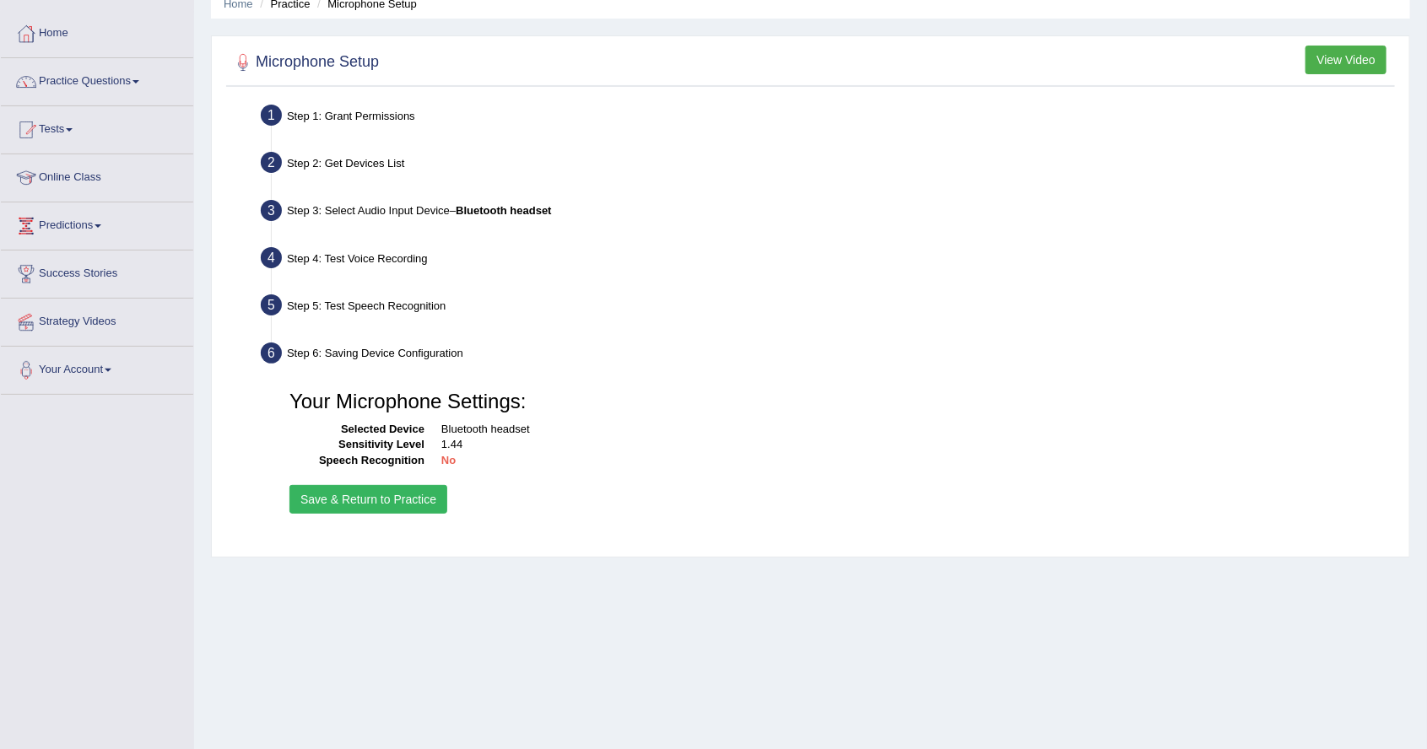
click at [352, 276] on div "Step 4: Test Voice Recording" at bounding box center [827, 260] width 1149 height 37
click at [371, 274] on div "Step 4: Test Voice Recording" at bounding box center [827, 260] width 1149 height 37
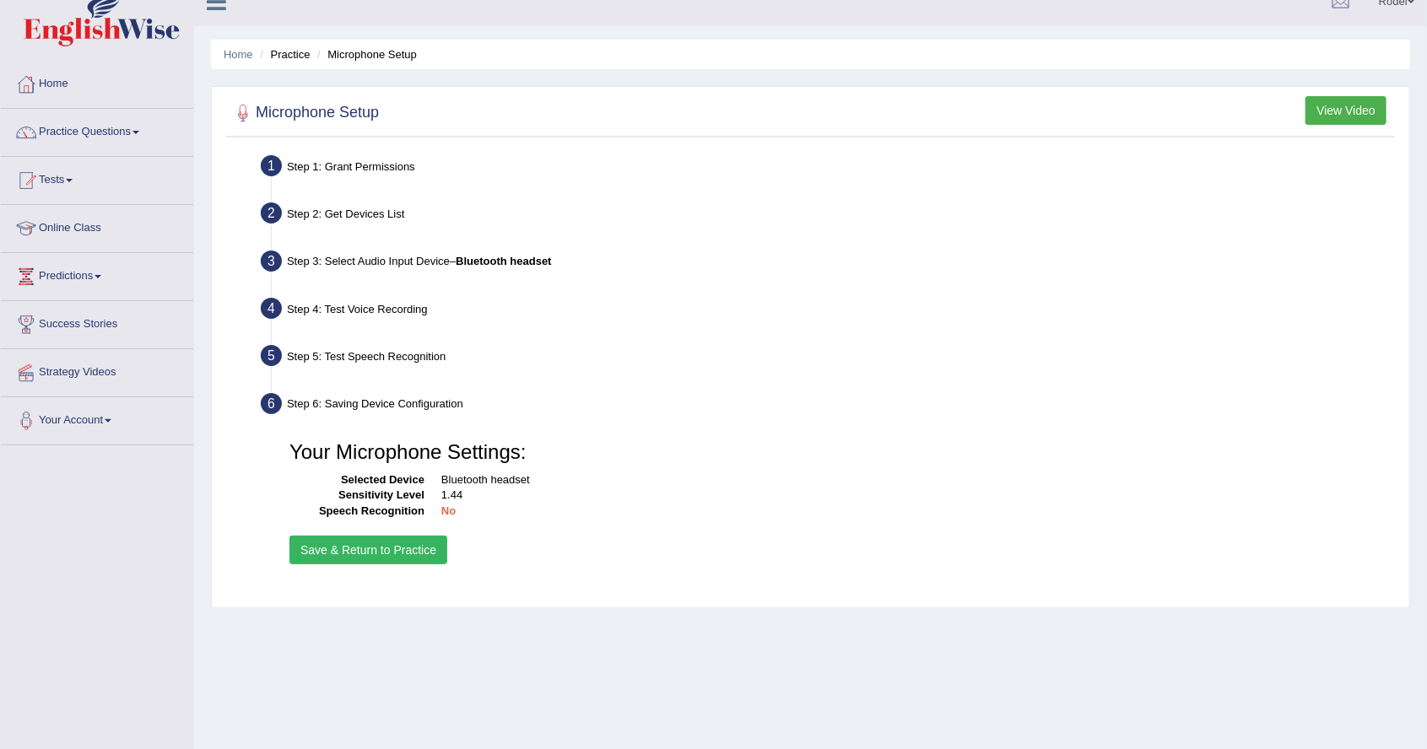
scroll to position [0, 0]
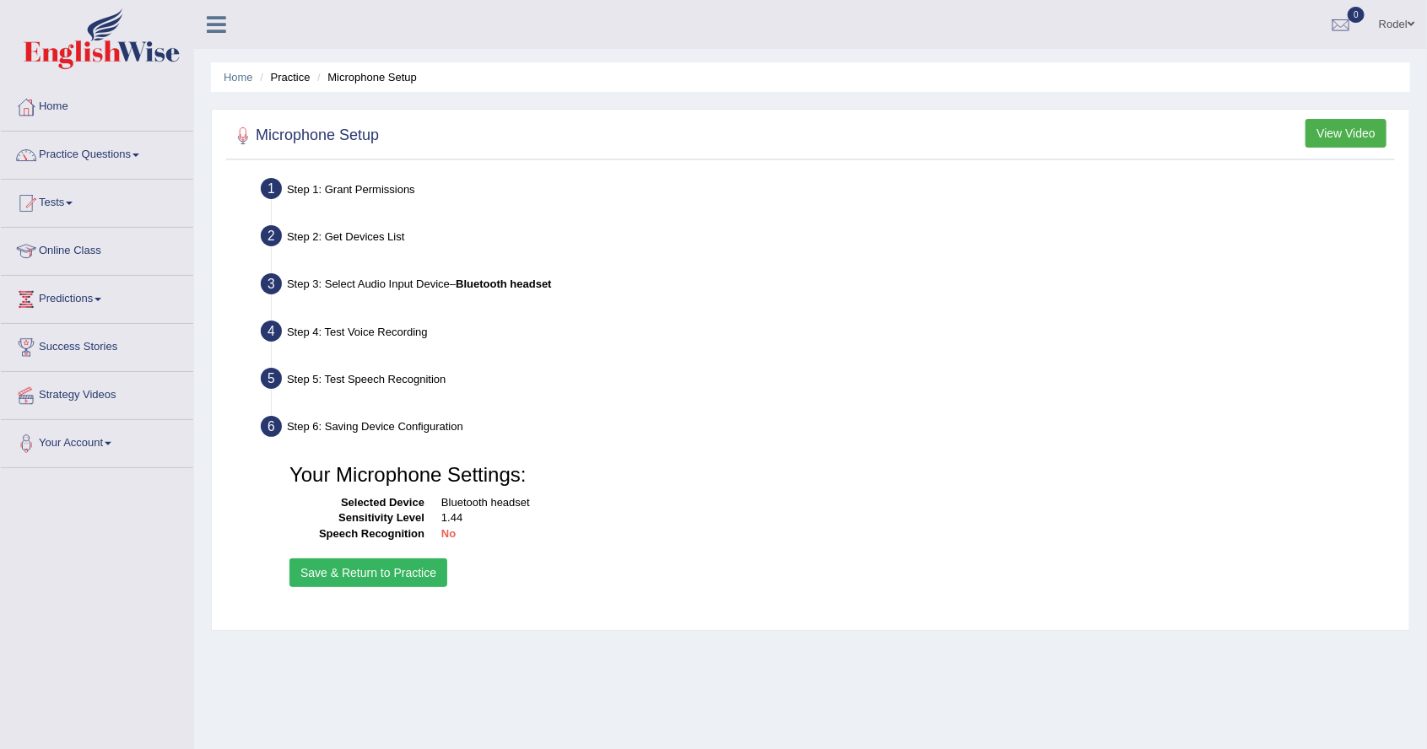
click at [505, 289] on b "Bluetooth headset" at bounding box center [503, 284] width 95 height 13
click at [393, 571] on button "Save & Return to Practice" at bounding box center [368, 573] width 158 height 29
click at [379, 564] on button "Save & Return to Practice" at bounding box center [368, 573] width 158 height 29
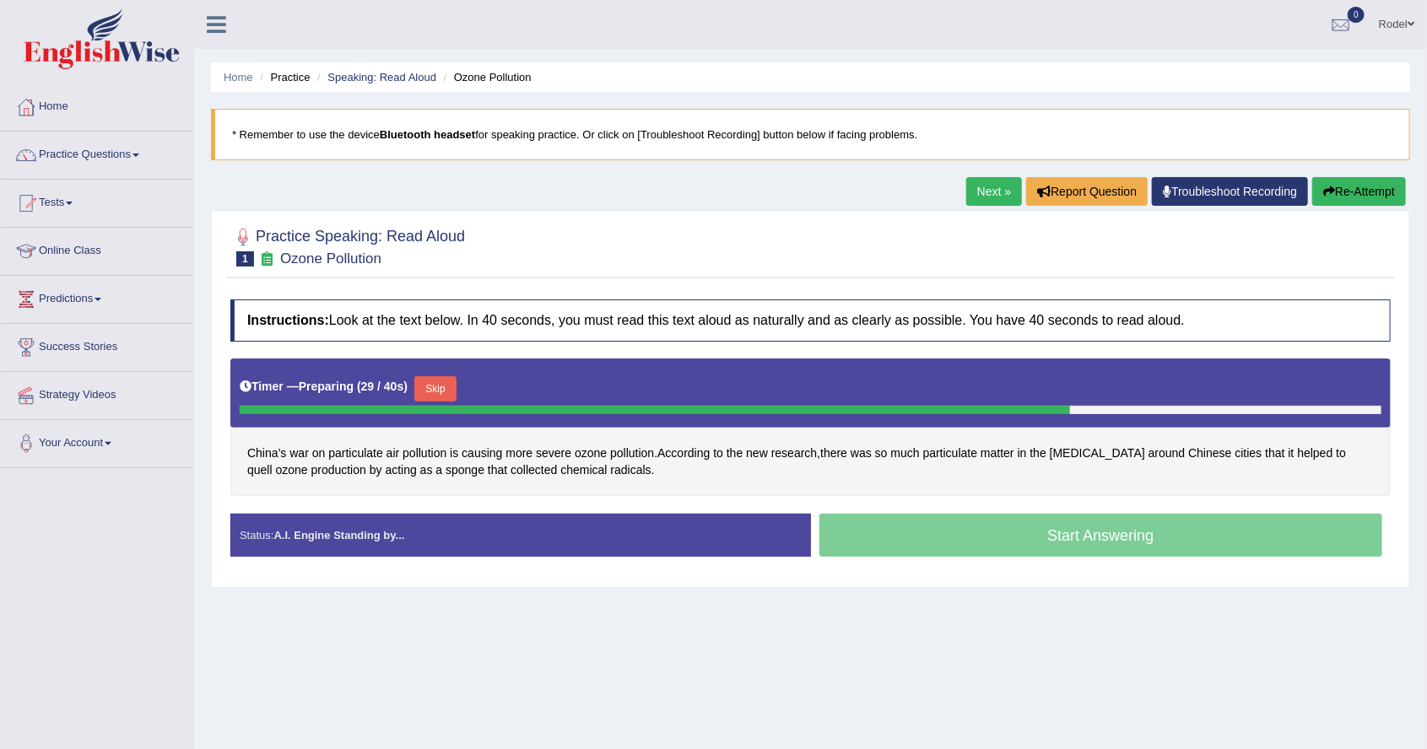
click at [1026, 490] on div "China’s war on particulate air pollution is causing more severe ozone pollution…" at bounding box center [810, 428] width 1160 height 138
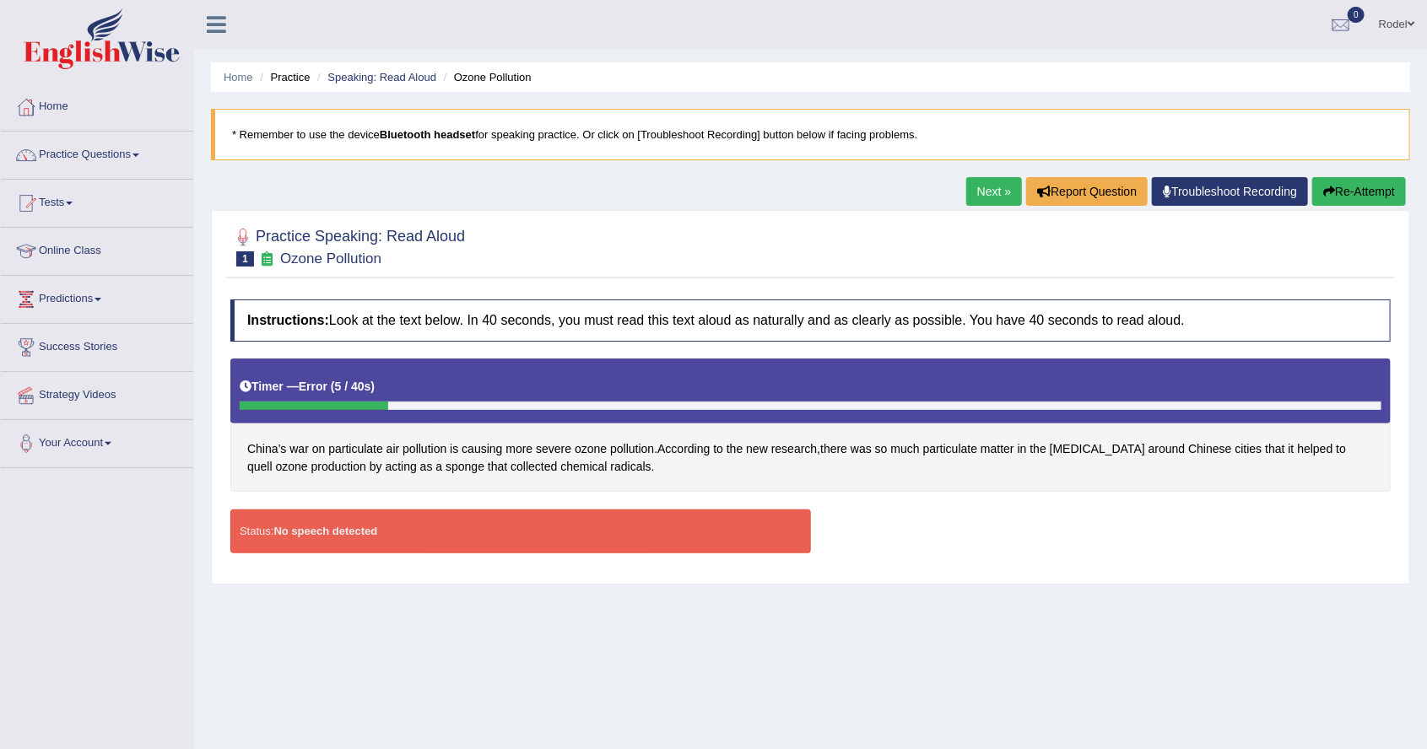
click at [1345, 181] on button "Re-Attempt" at bounding box center [1359, 191] width 94 height 29
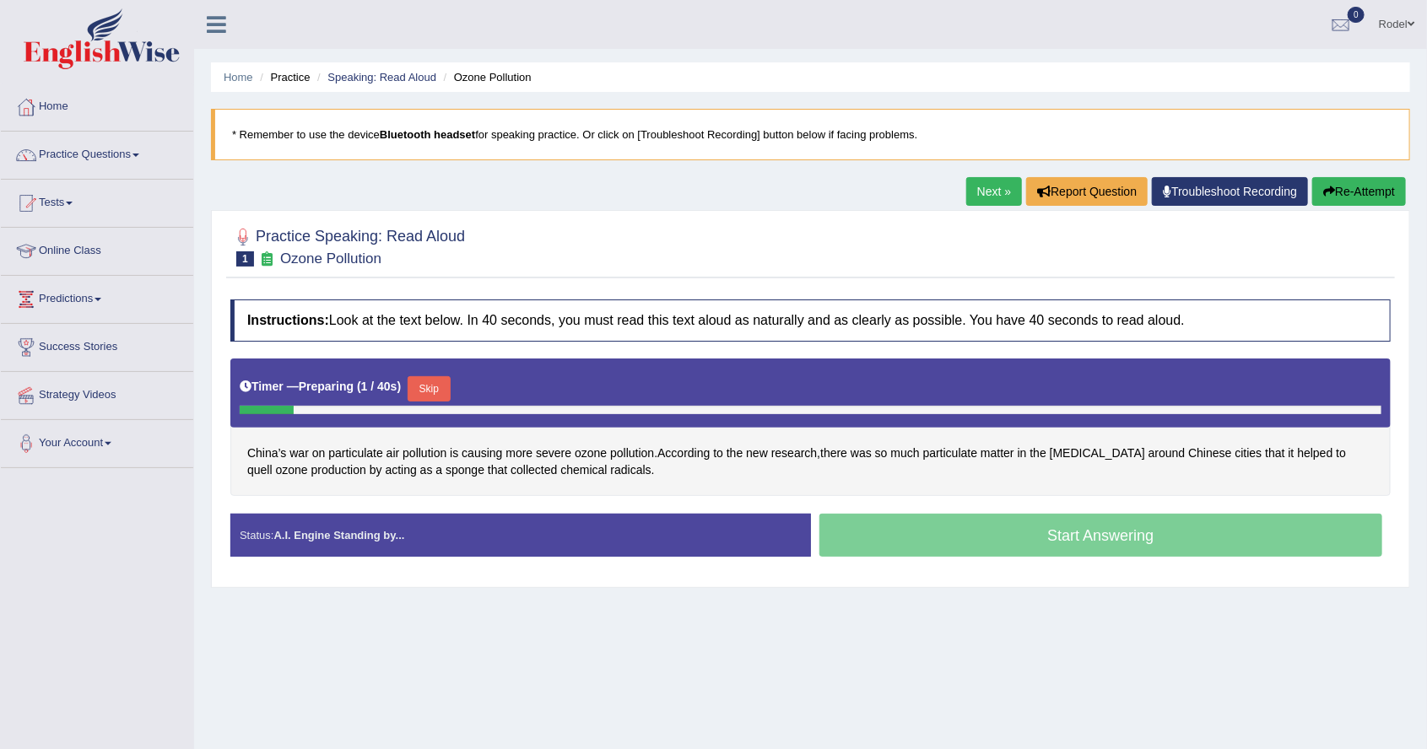
click at [923, 533] on div "Start Answering" at bounding box center [1101, 537] width 581 height 47
click at [986, 535] on div "Start Answering" at bounding box center [1101, 537] width 581 height 47
click at [422, 385] on button "Skip" at bounding box center [429, 388] width 42 height 25
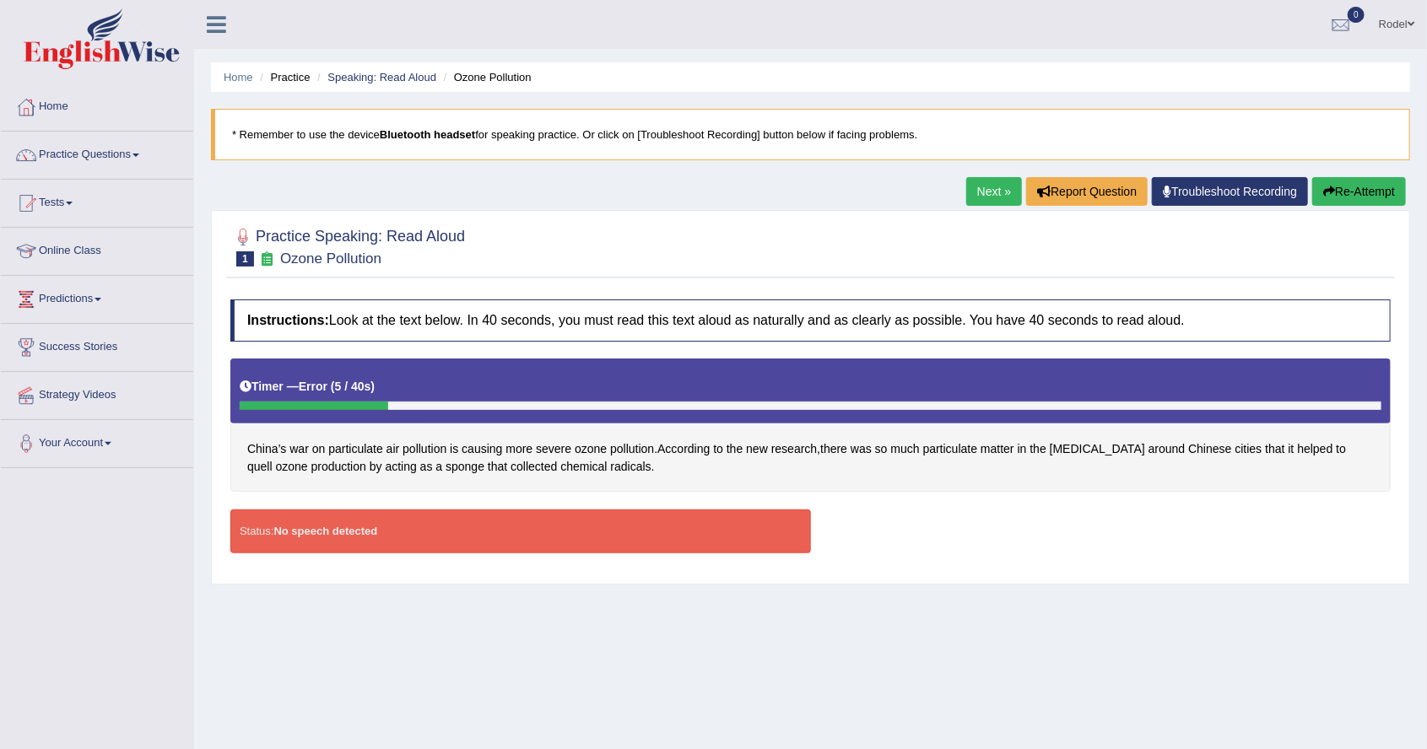
click at [521, 531] on div "Status: No speech detected" at bounding box center [520, 531] width 581 height 43
click at [354, 533] on strong "No speech detected" at bounding box center [325, 531] width 104 height 13
click at [334, 565] on div "Status: No speech detected Start Answering Stop Recording" at bounding box center [810, 540] width 1160 height 60
click at [116, 260] on link "Online Class" at bounding box center [97, 249] width 192 height 42
